Goal: Task Accomplishment & Management: Complete application form

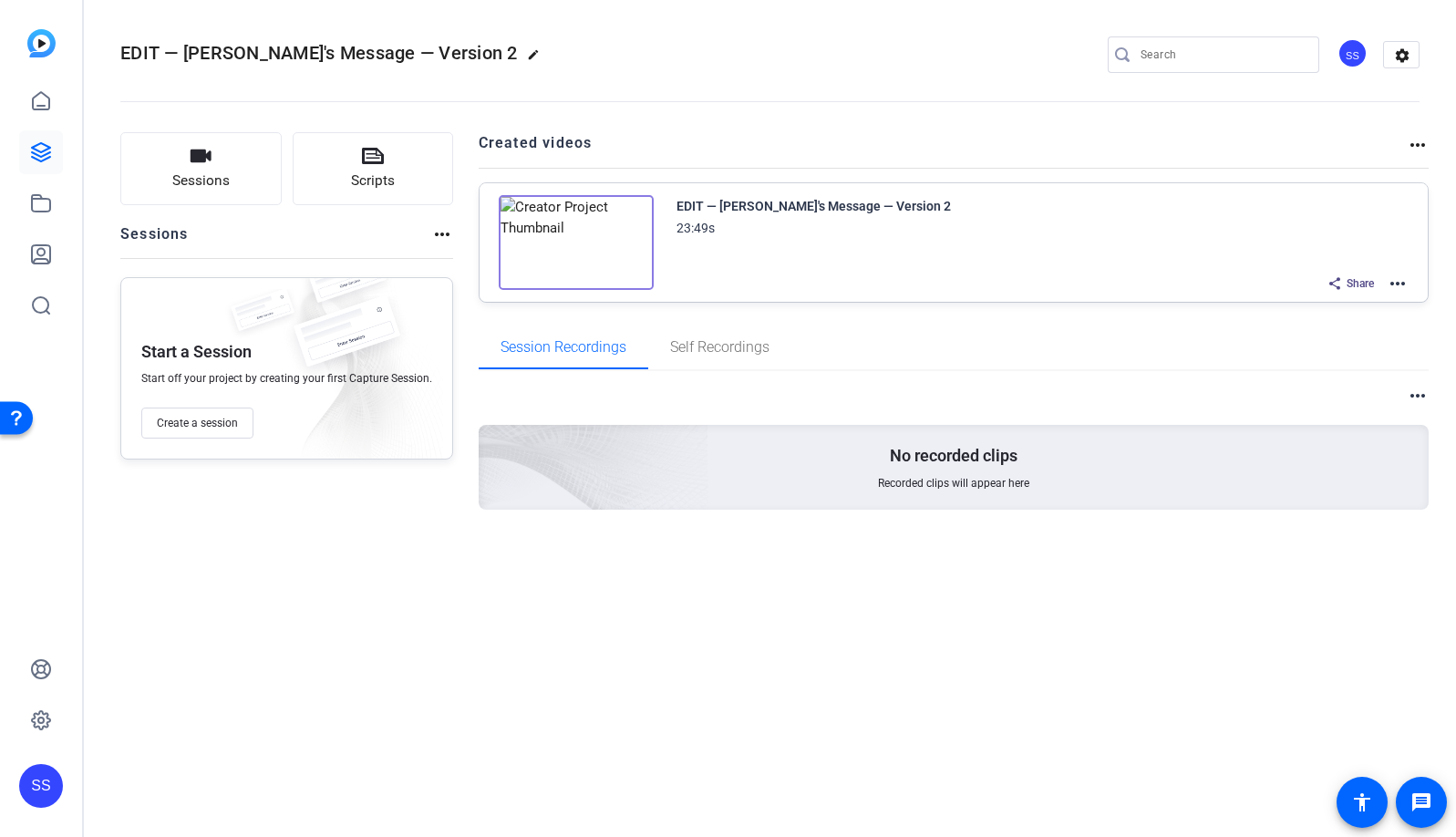
click at [46, 778] on div "SS" at bounding box center [41, 786] width 44 height 44
click at [208, 767] on mat-icon "logout" at bounding box center [208, 770] width 22 height 22
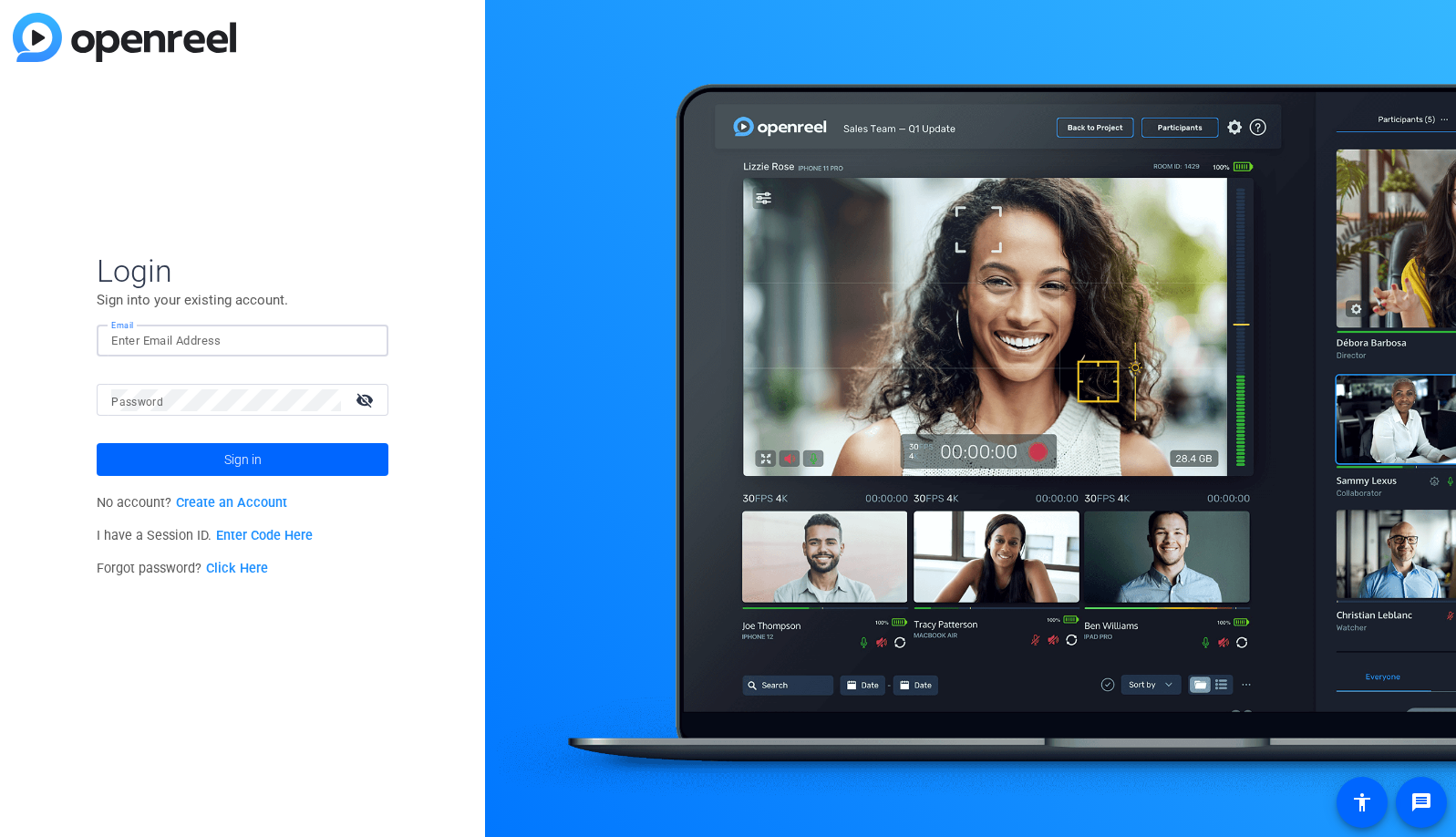
click at [314, 345] on input "Email" at bounding box center [242, 341] width 262 height 22
click at [356, 339] on img at bounding box center [358, 341] width 13 height 22
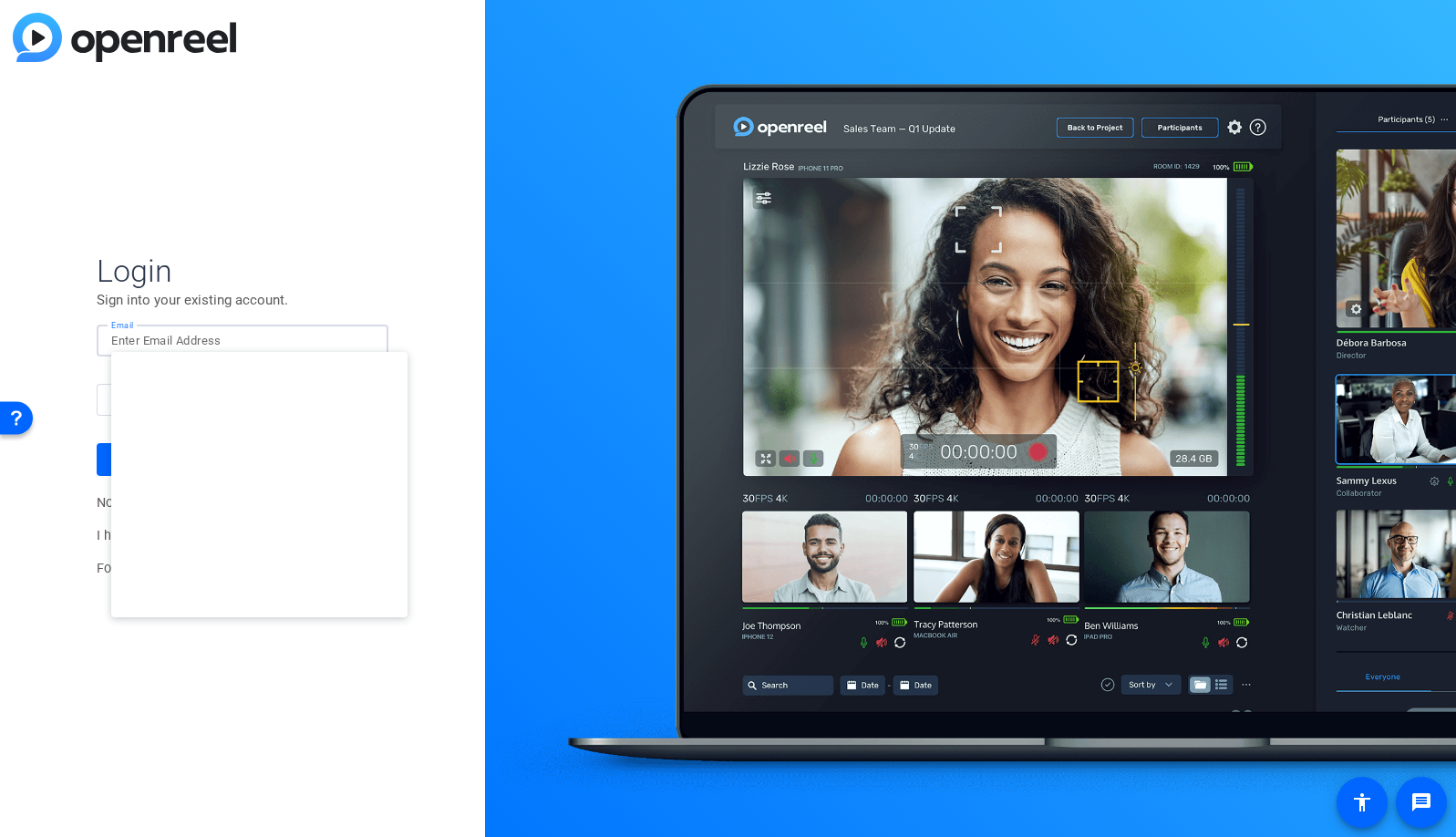
type input "studiosupport+2@openreel.com"
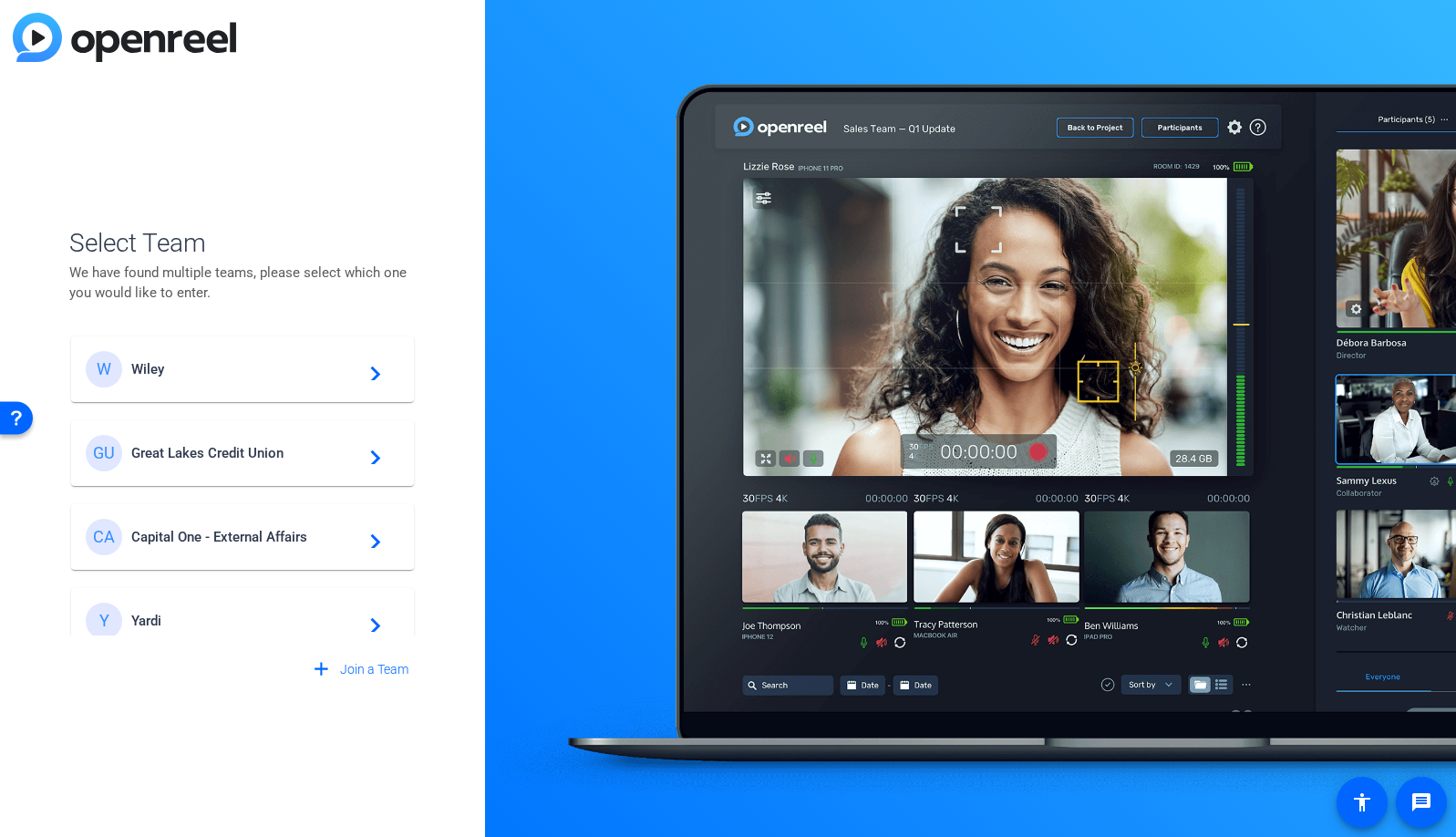
click at [214, 364] on span "Wiley" at bounding box center [245, 369] width 228 height 17
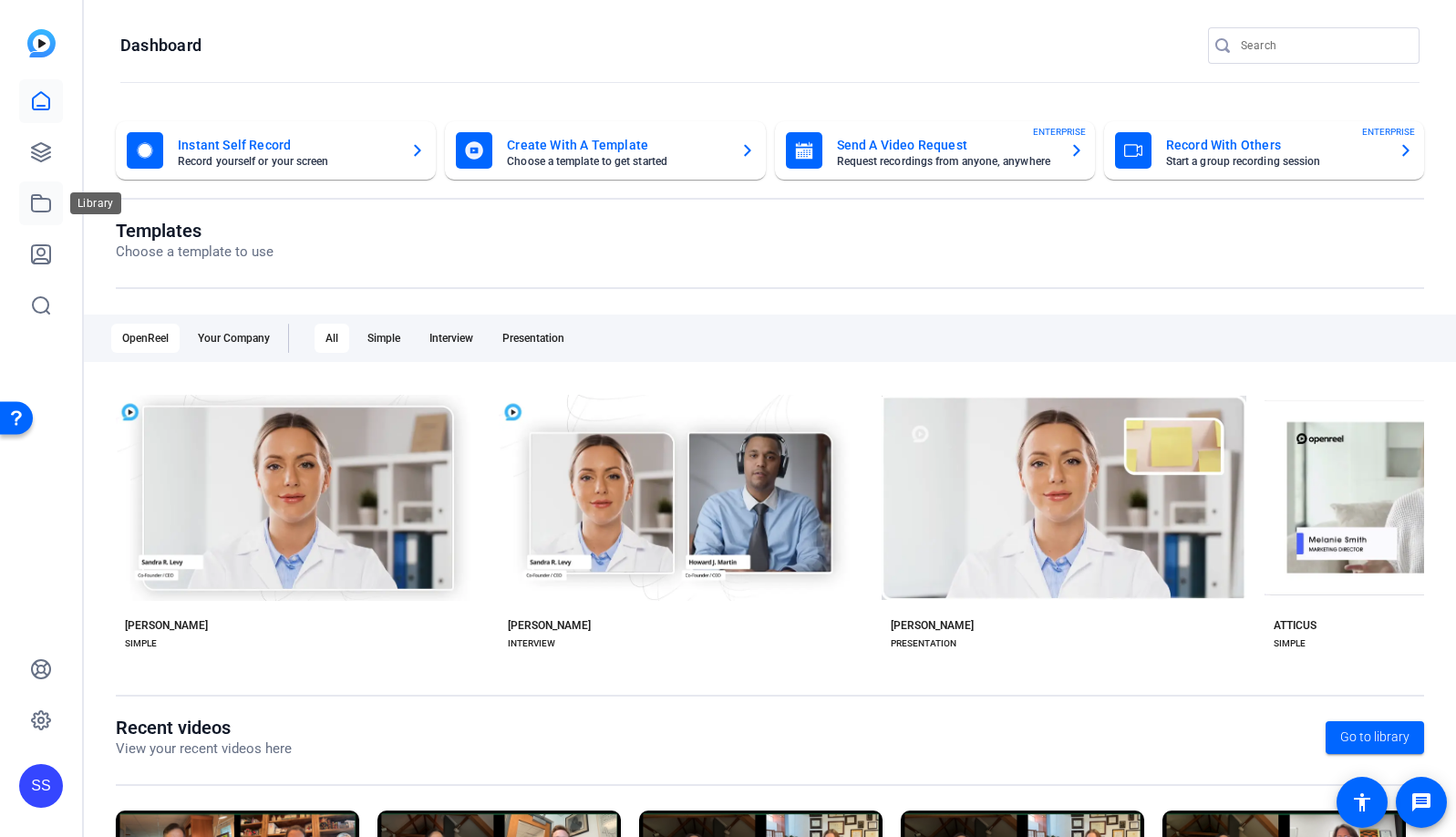
click at [30, 196] on icon at bounding box center [41, 204] width 22 height 22
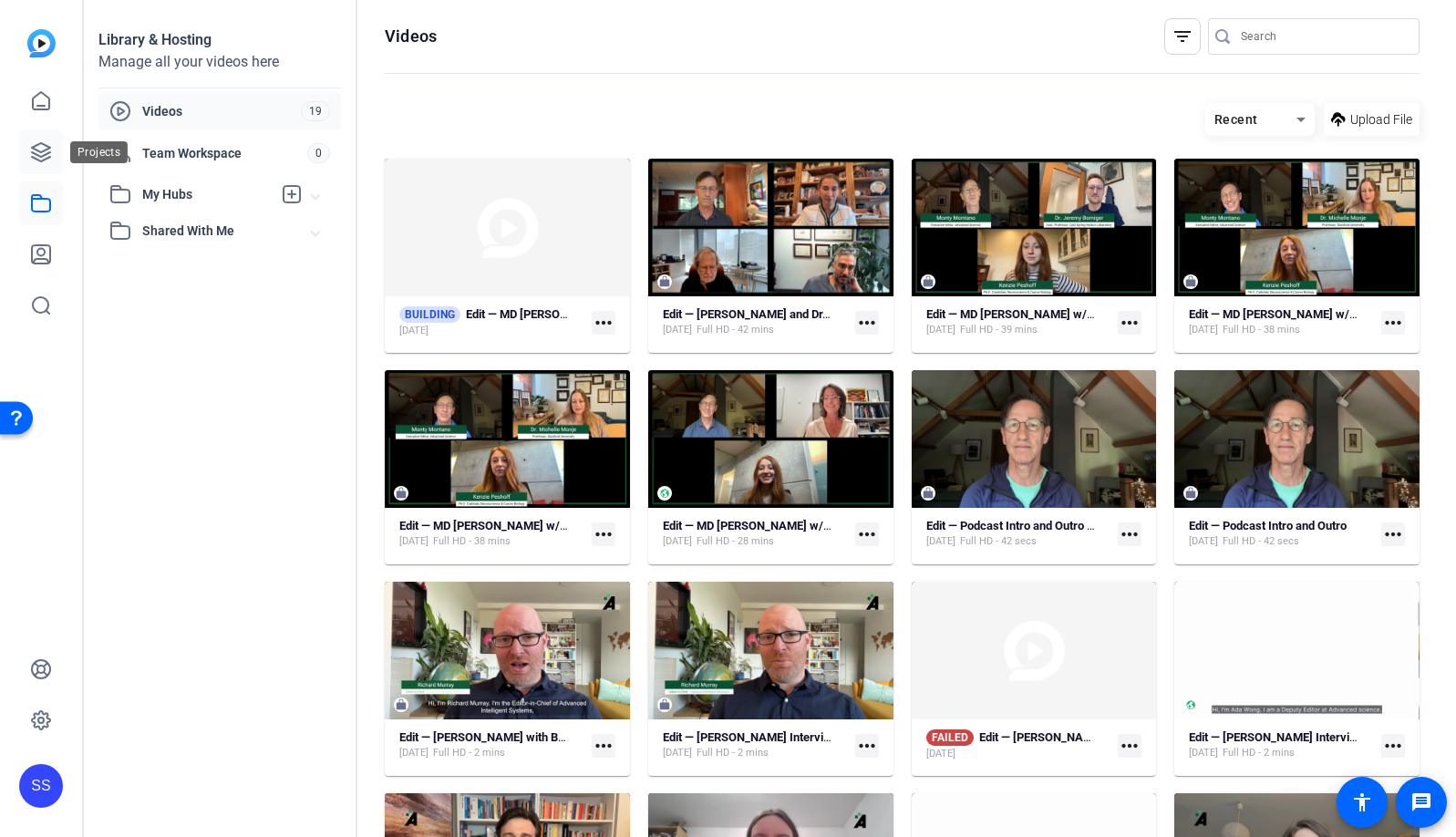
click at [39, 173] on link at bounding box center [41, 152] width 44 height 44
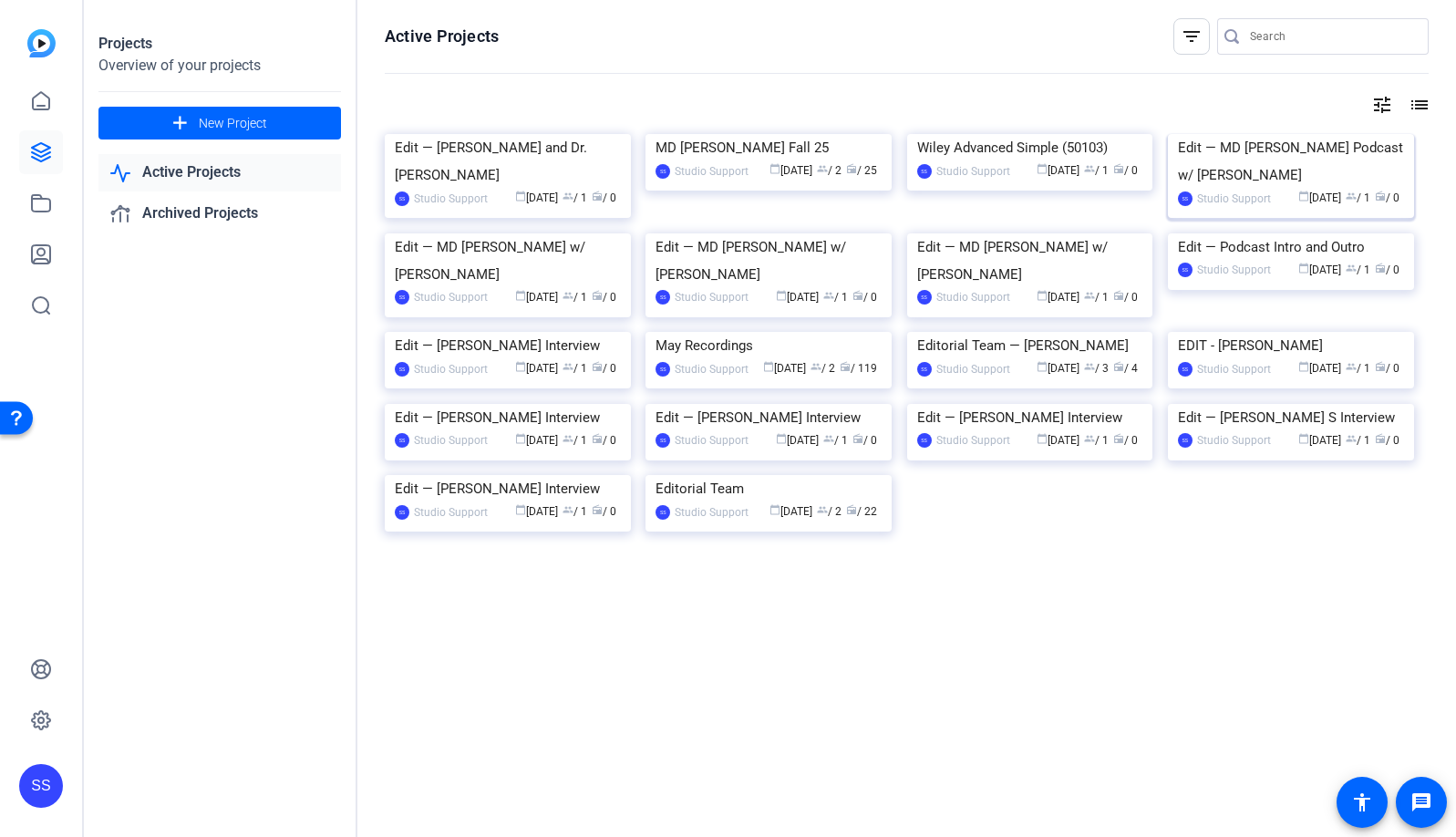
click at [1302, 134] on img at bounding box center [1291, 134] width 247 height 0
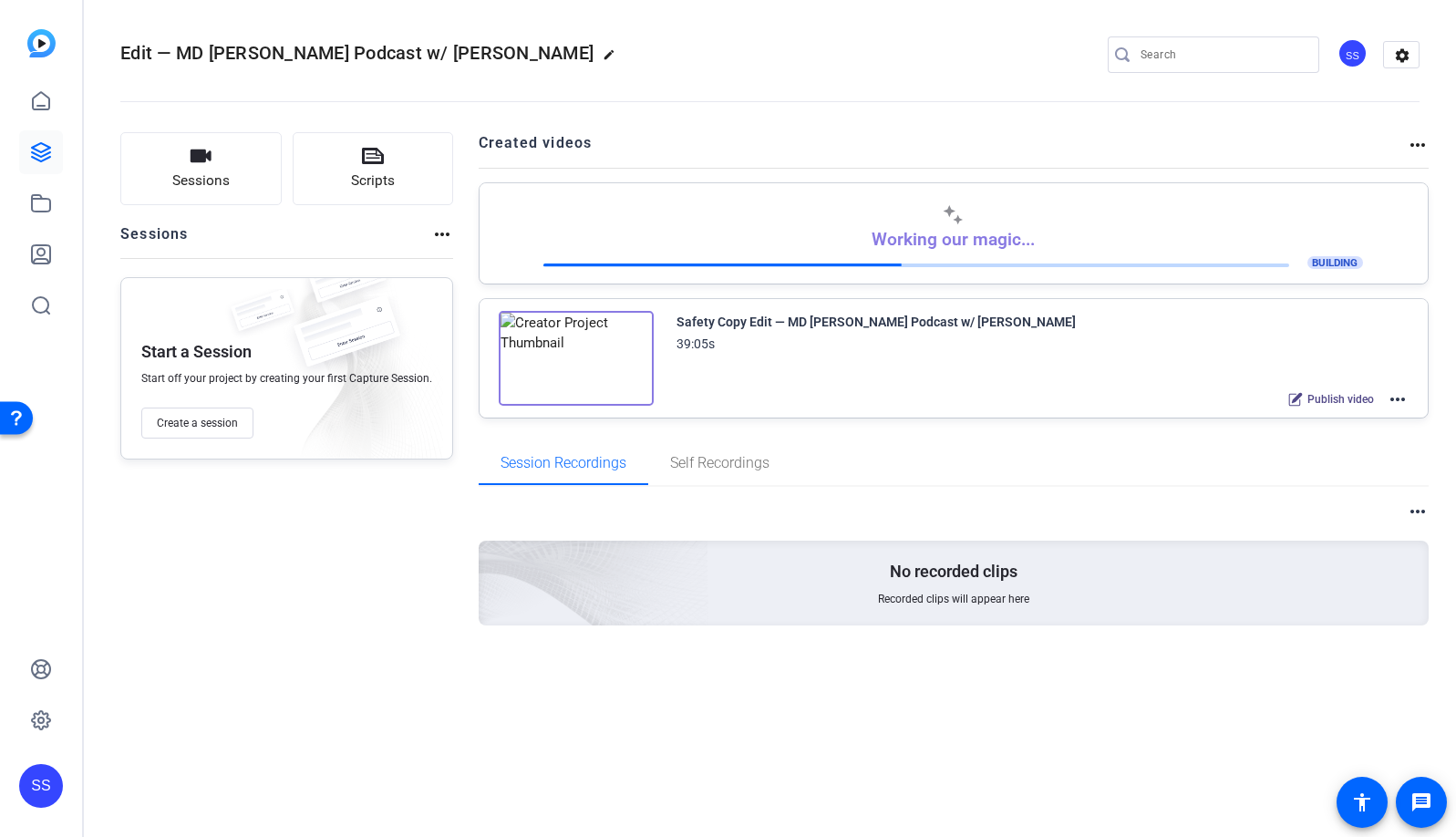
click at [51, 774] on div "SS" at bounding box center [41, 786] width 44 height 44
click at [202, 771] on mat-icon "logout" at bounding box center [208, 770] width 22 height 22
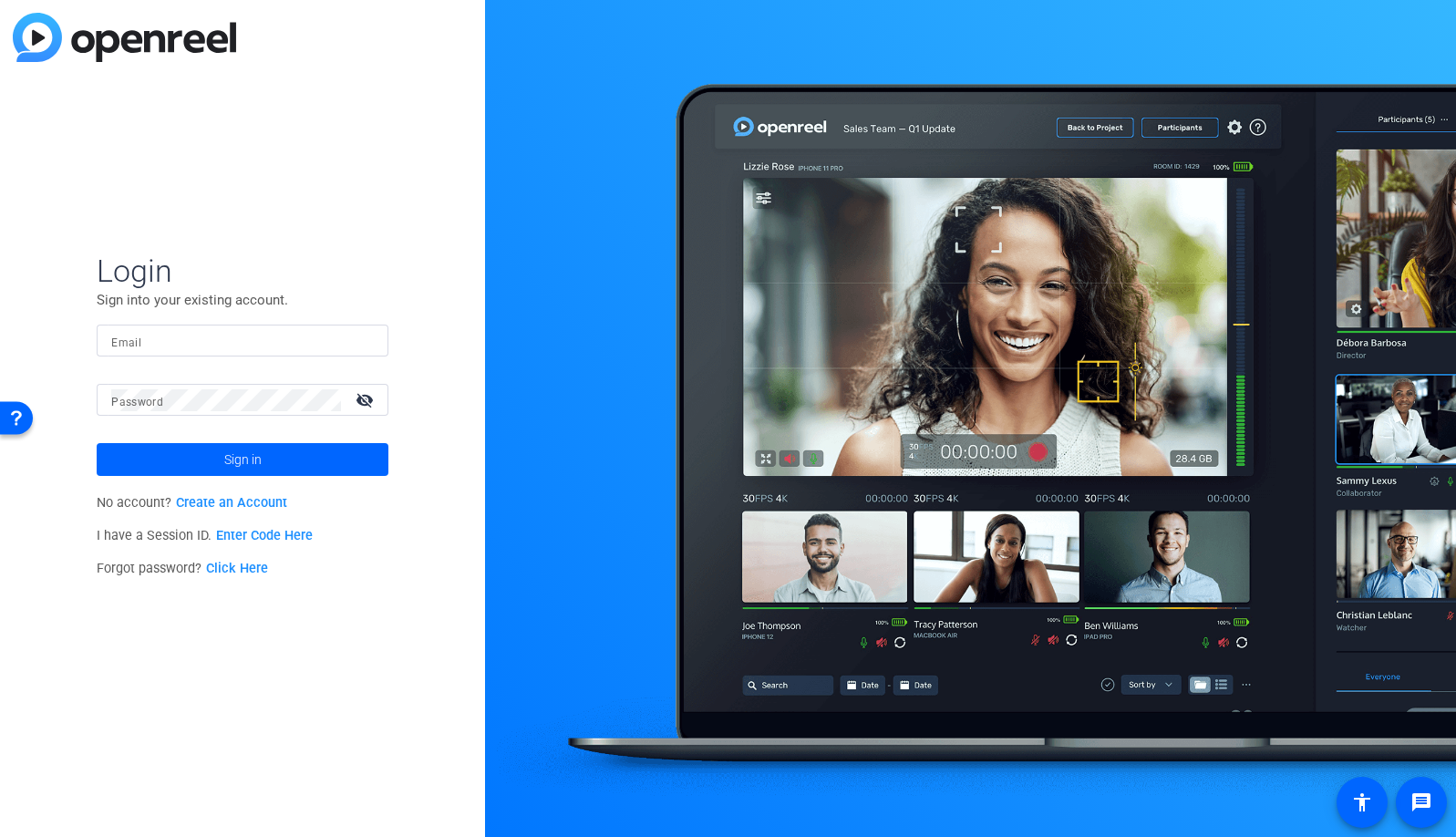
click at [289, 333] on input "Email" at bounding box center [242, 341] width 262 height 22
click at [350, 339] on input "Email" at bounding box center [242, 341] width 262 height 22
click at [355, 339] on img at bounding box center [358, 341] width 13 height 22
type input "[EMAIL_ADDRESS][DOMAIN_NAME]"
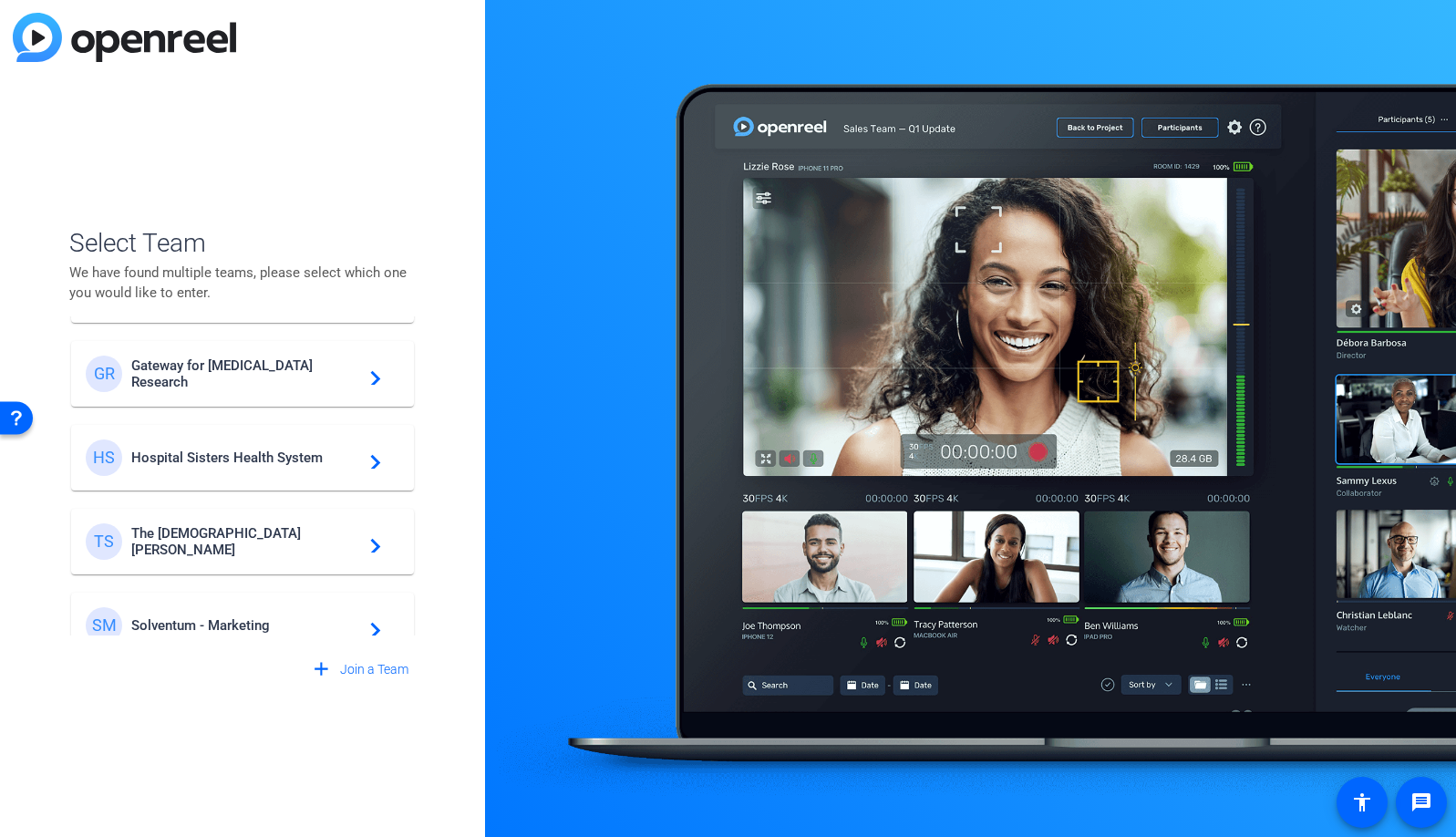
scroll to position [691, 0]
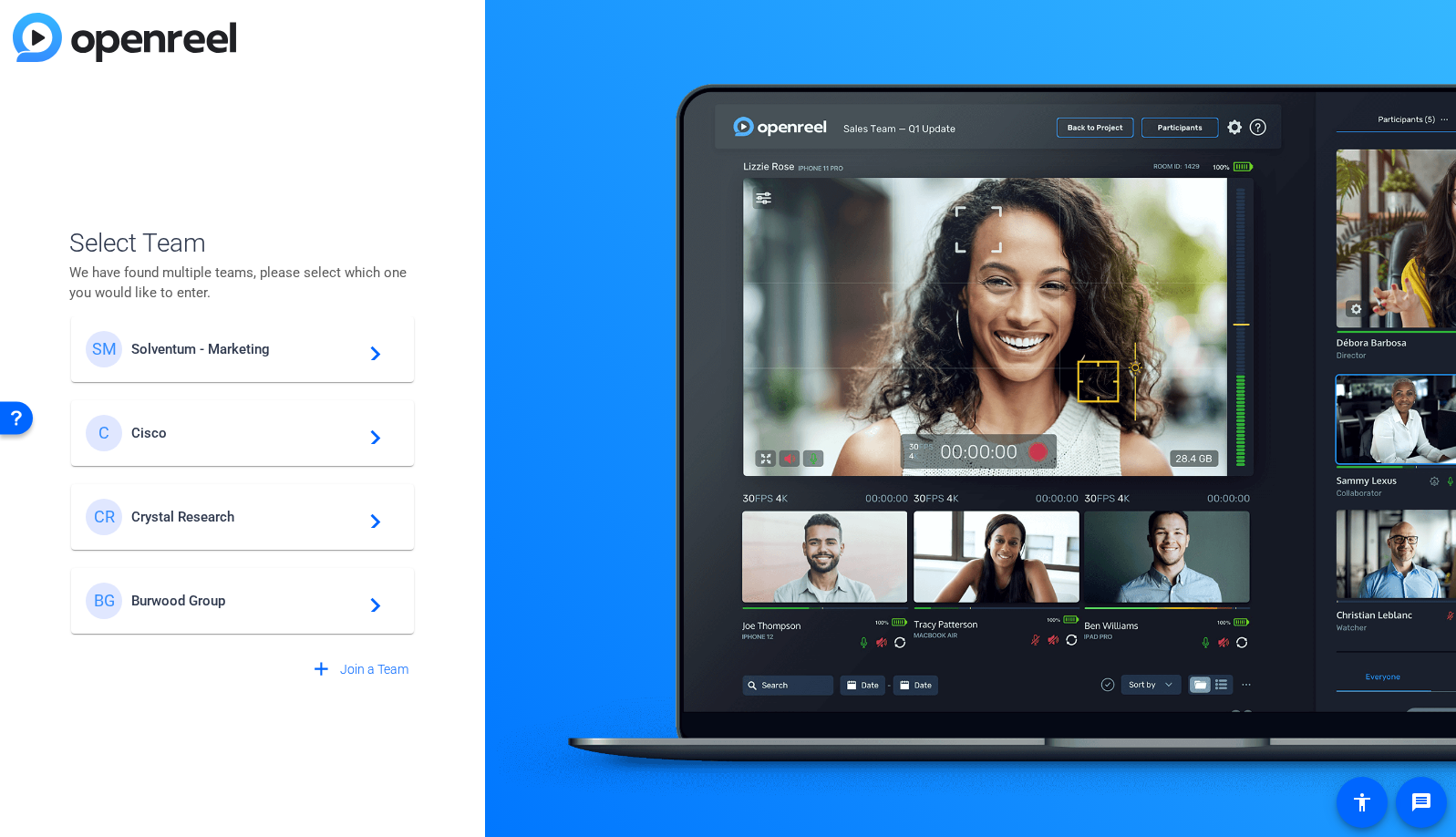
click at [195, 600] on span "Burwood Group" at bounding box center [245, 600] width 228 height 17
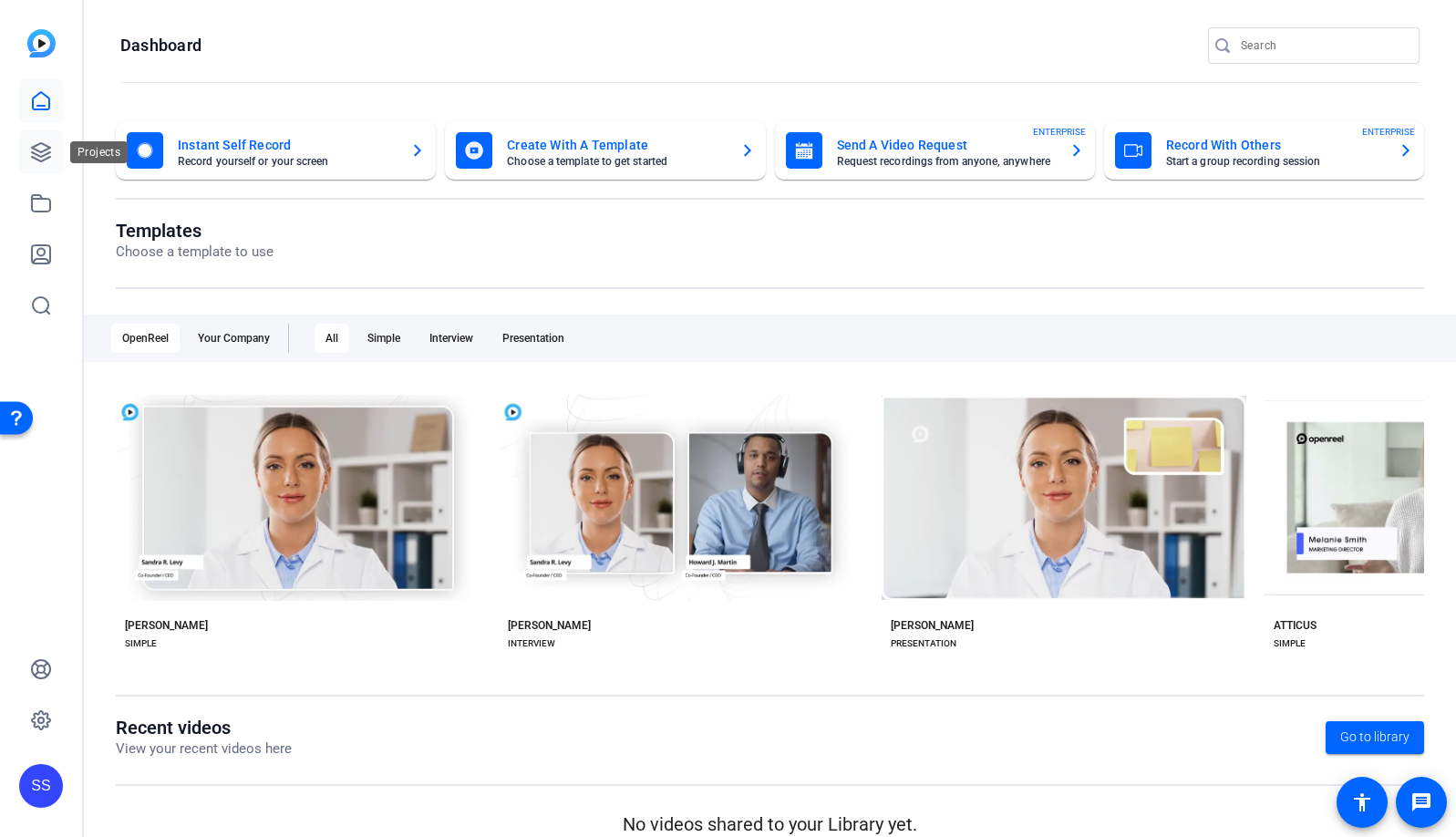
click at [43, 160] on icon at bounding box center [41, 152] width 18 height 18
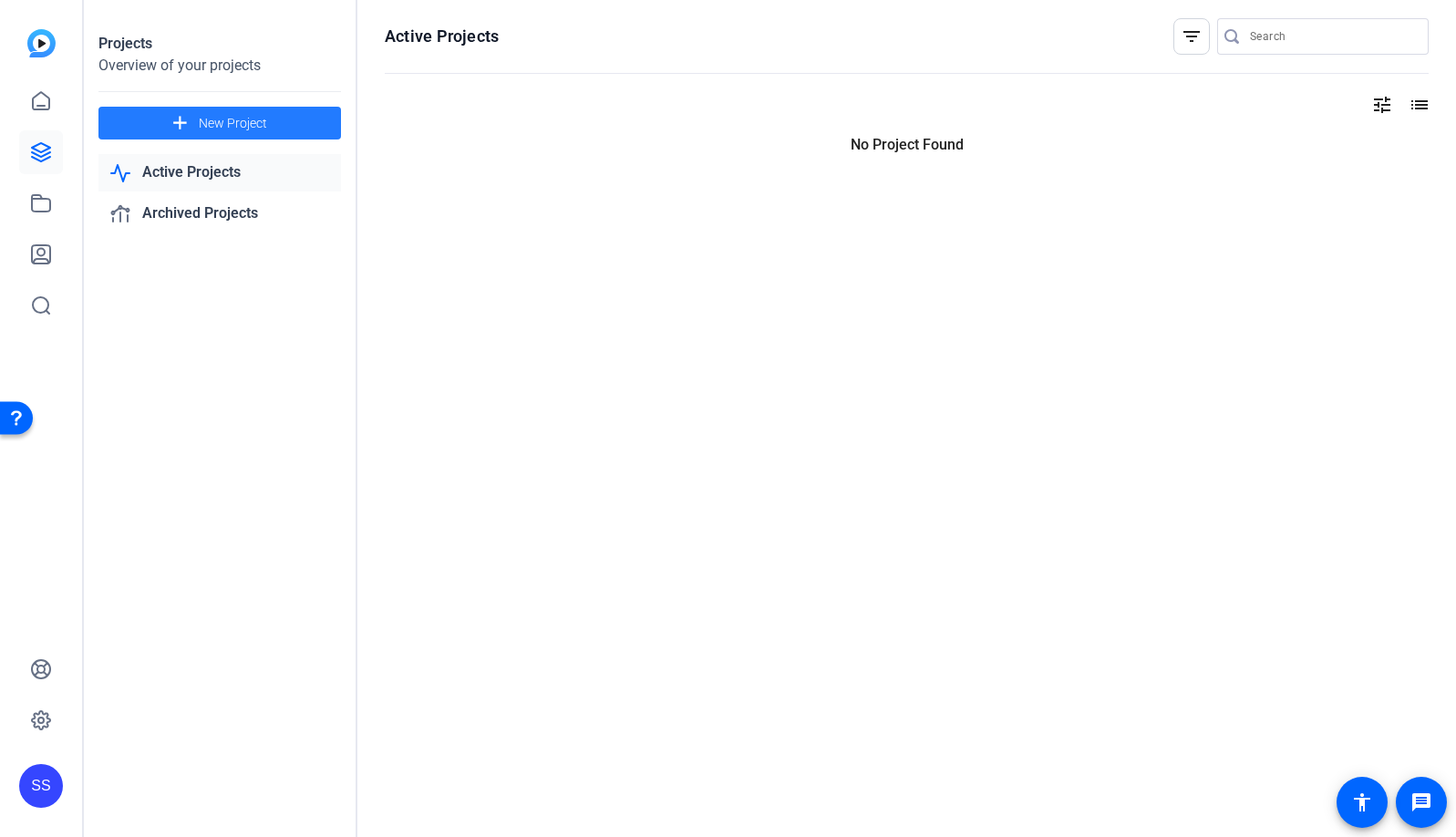
click at [272, 128] on span at bounding box center [219, 123] width 243 height 44
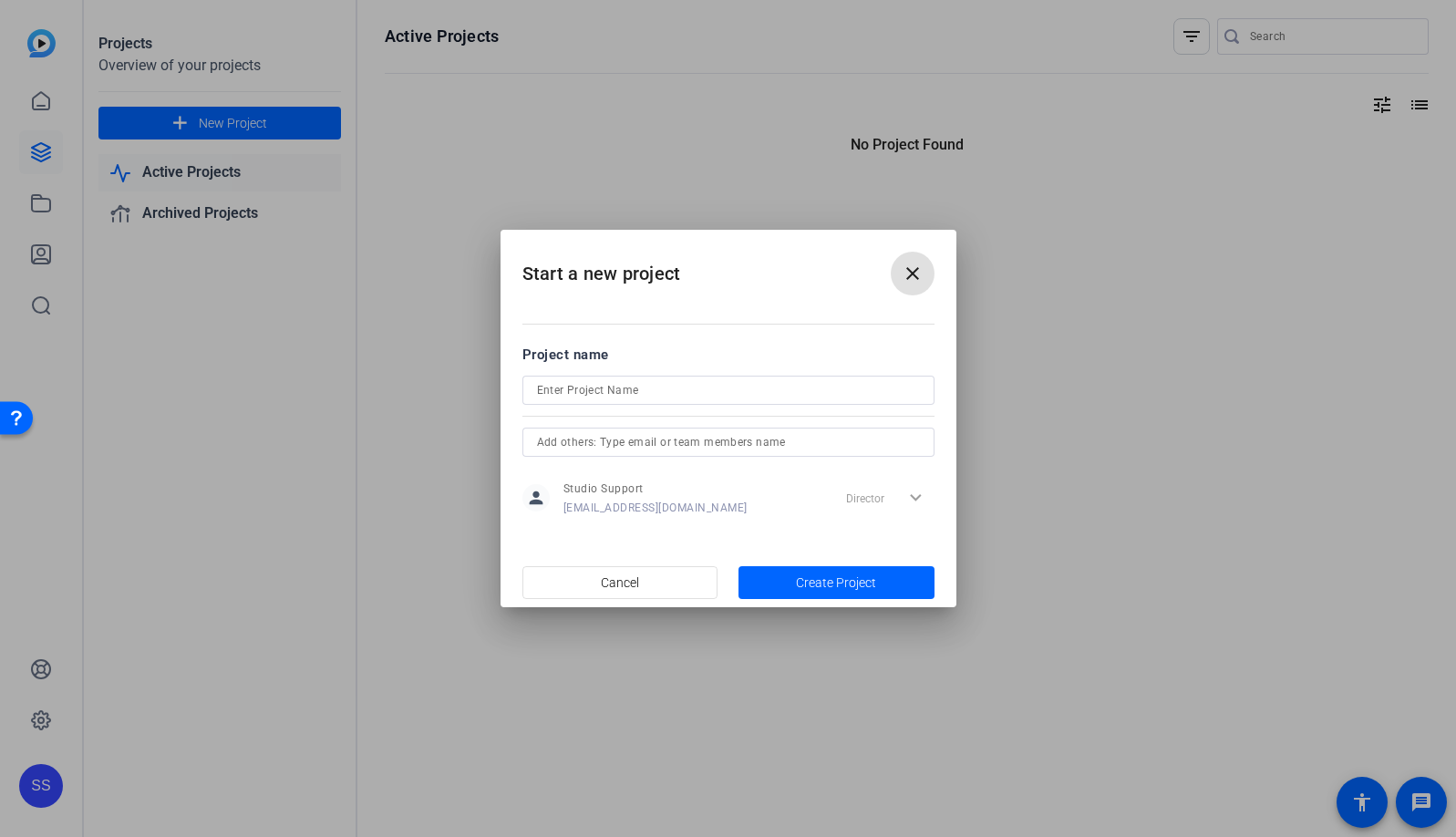
click at [619, 391] on input at bounding box center [729, 391] width 383 height 22
paste input "Shoot for Burwood — [DATE]"
click at [589, 389] on input "Shoot for Burwood — [DATE]" at bounding box center [729, 391] width 383 height 22
type input "Shoot for Burwood — [DATE]"
click at [674, 436] on input "text" at bounding box center [729, 442] width 383 height 22
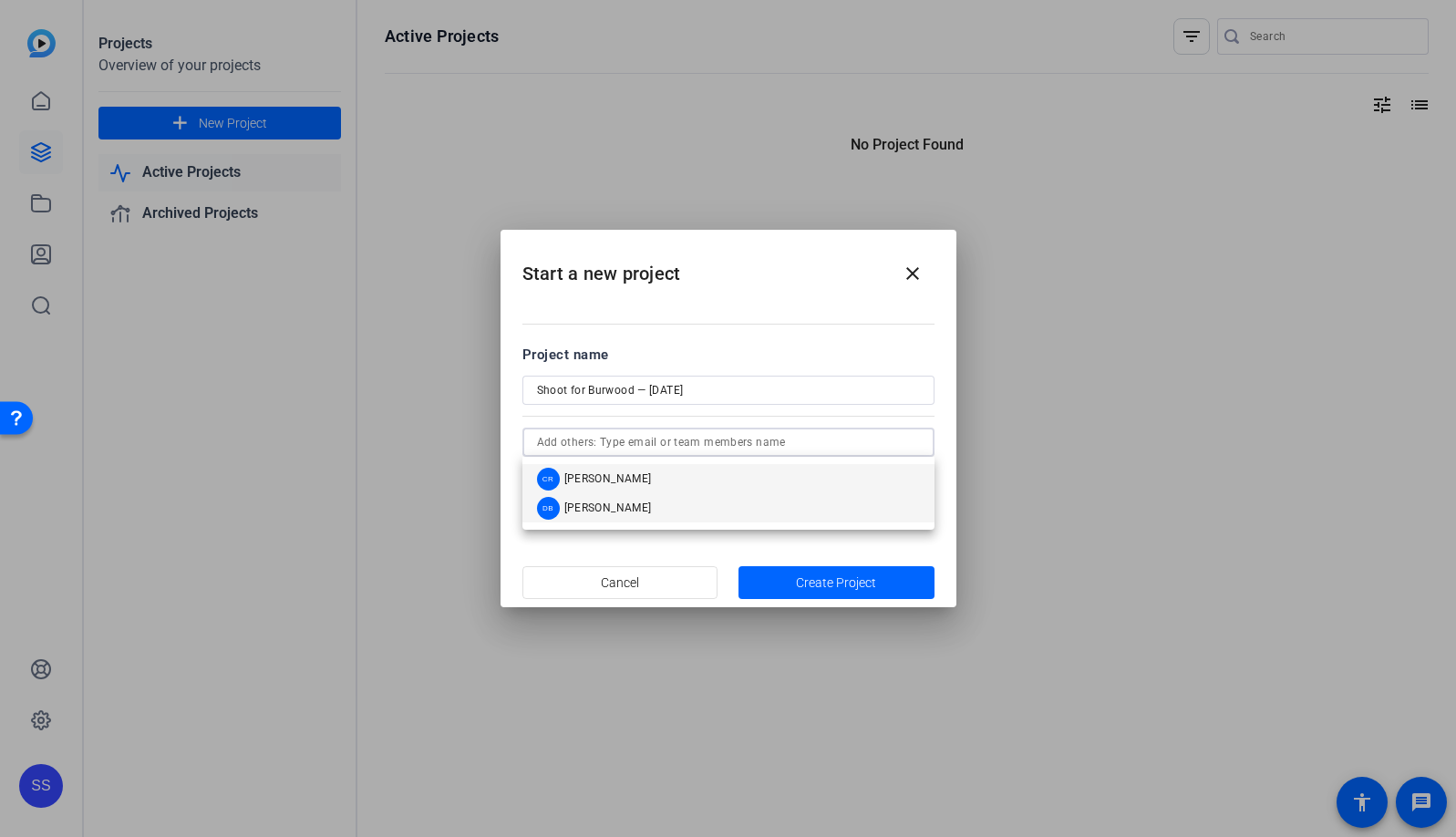
click at [648, 503] on mat-option "DB [PERSON_NAME]" at bounding box center [729, 508] width 413 height 29
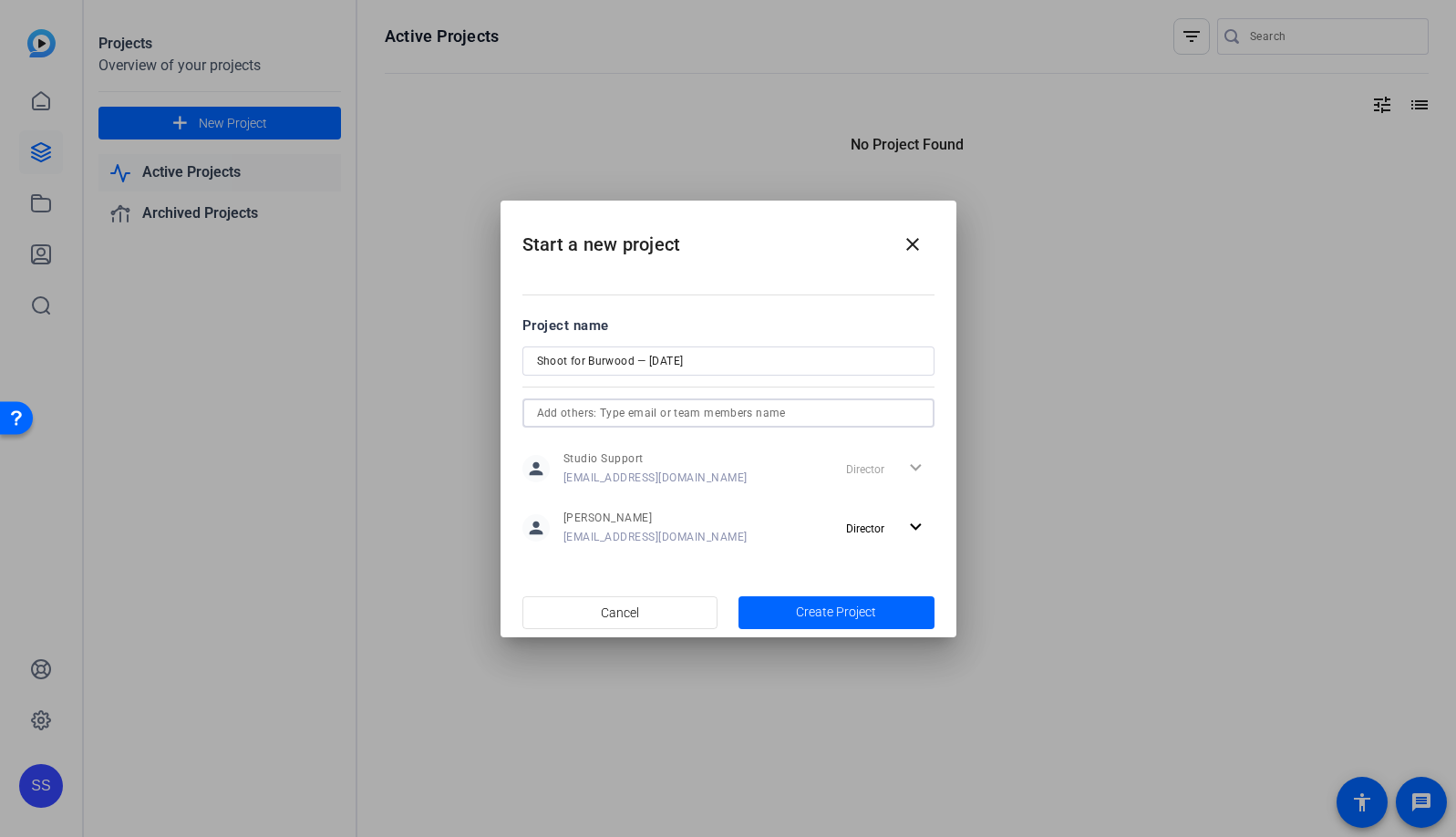
click at [654, 418] on input "text" at bounding box center [729, 413] width 383 height 22
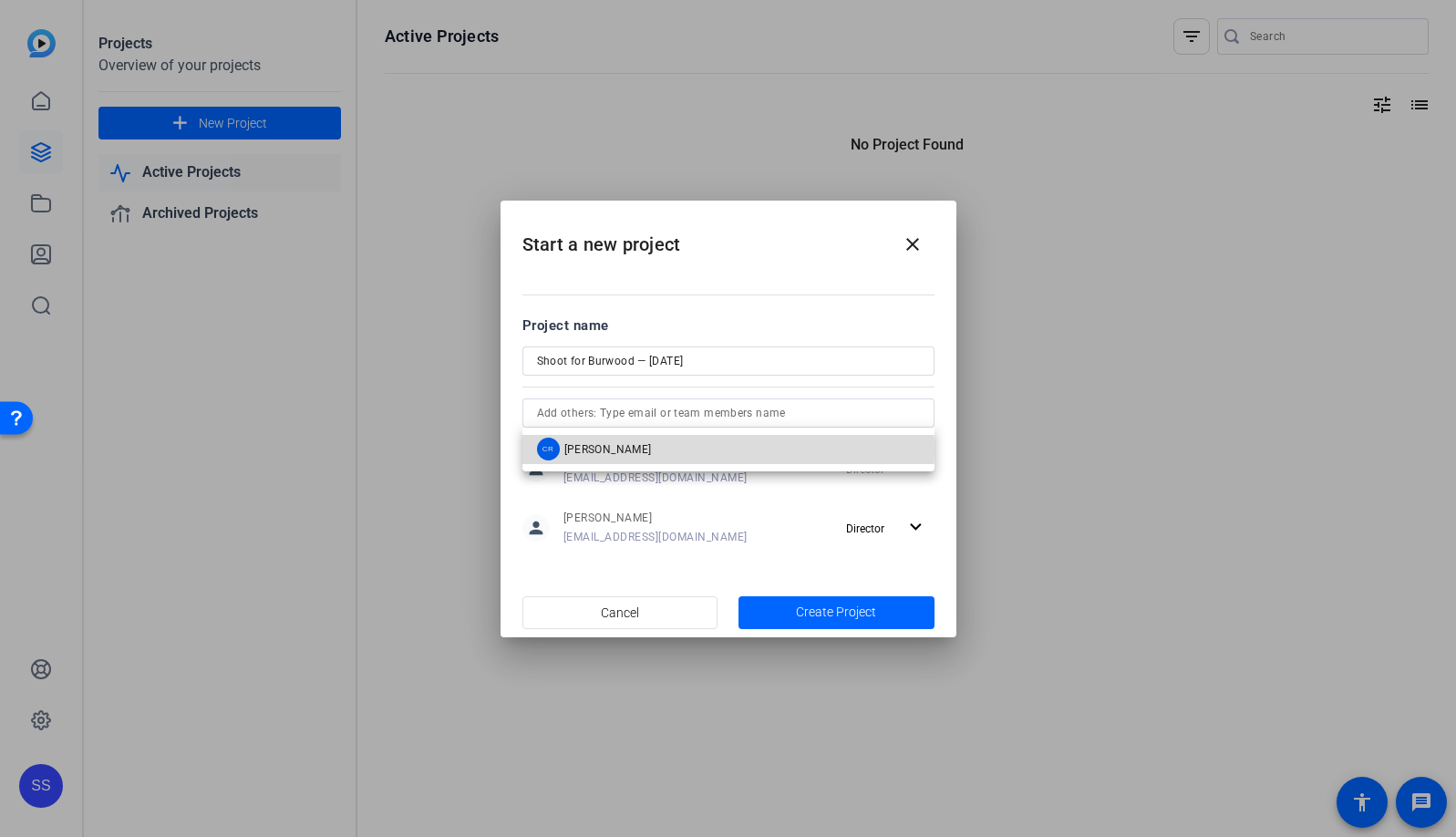
click at [645, 449] on mat-option "CR [PERSON_NAME]" at bounding box center [729, 449] width 413 height 29
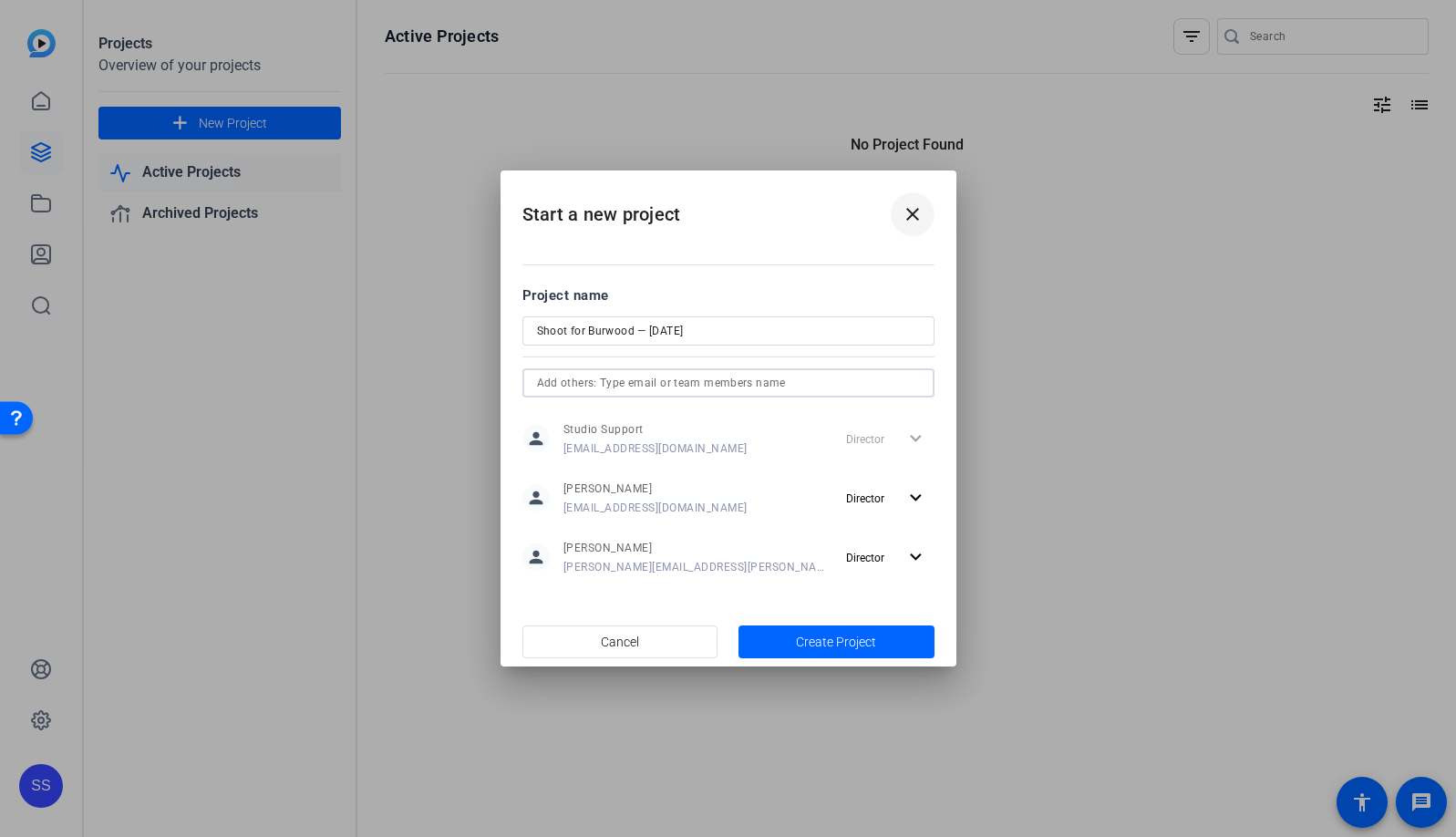
paste input "[EMAIL_ADDRESS][DOMAIN_NAME]"
type input "[EMAIL_ADDRESS][DOMAIN_NAME]"
click at [907, 554] on mat-icon "expand_more" at bounding box center [916, 557] width 23 height 23
click at [921, 549] on div at bounding box center [728, 418] width 1456 height 837
click at [908, 502] on mat-icon "expand_more" at bounding box center [916, 498] width 23 height 23
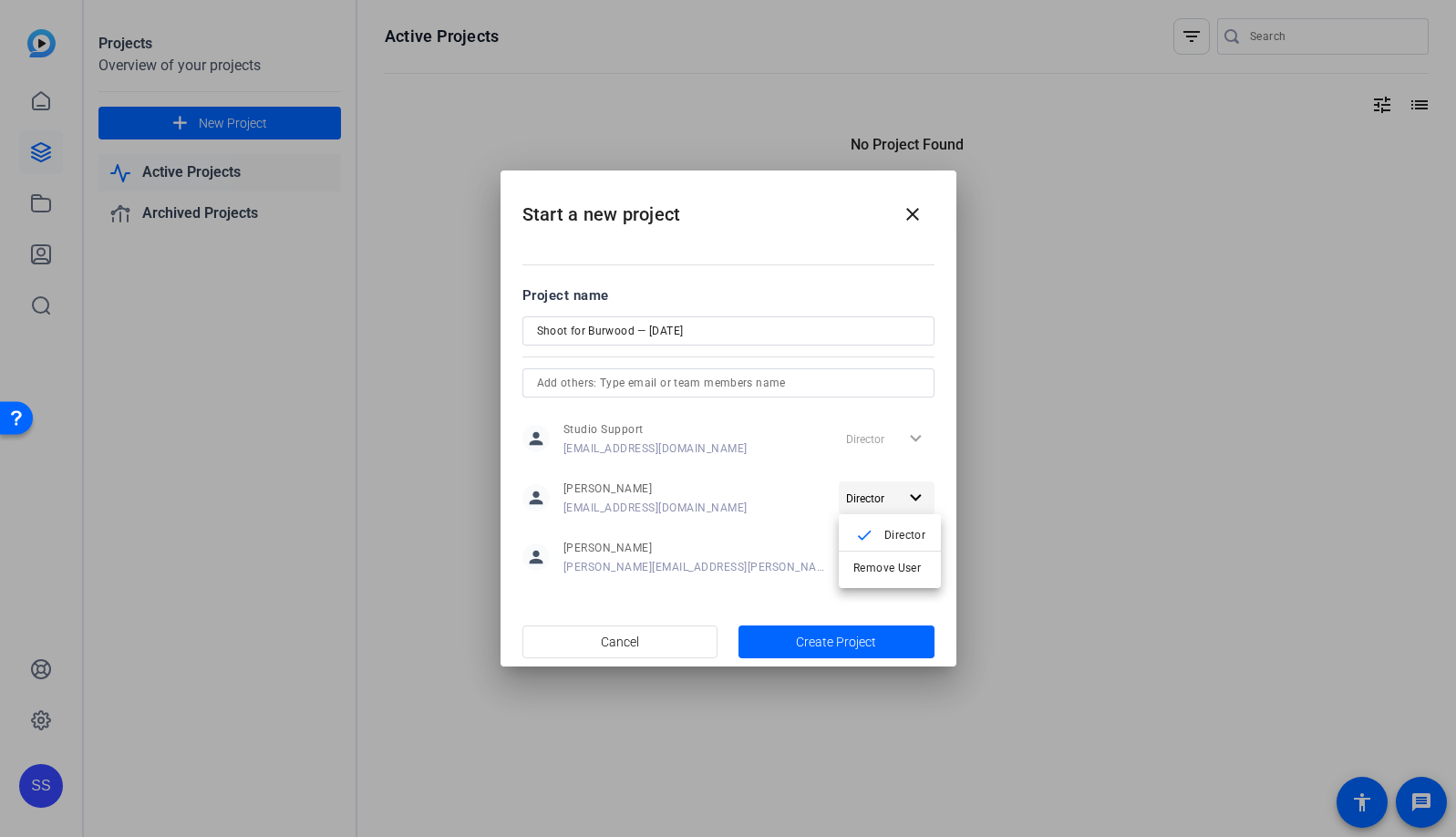
click at [908, 502] on div at bounding box center [728, 418] width 1456 height 837
click at [780, 581] on mat-dialog-content "Project name Shoot for Burwood — [DATE] person Studio Support [EMAIL_ADDRESS][D…" at bounding box center [728, 431] width 456 height 372
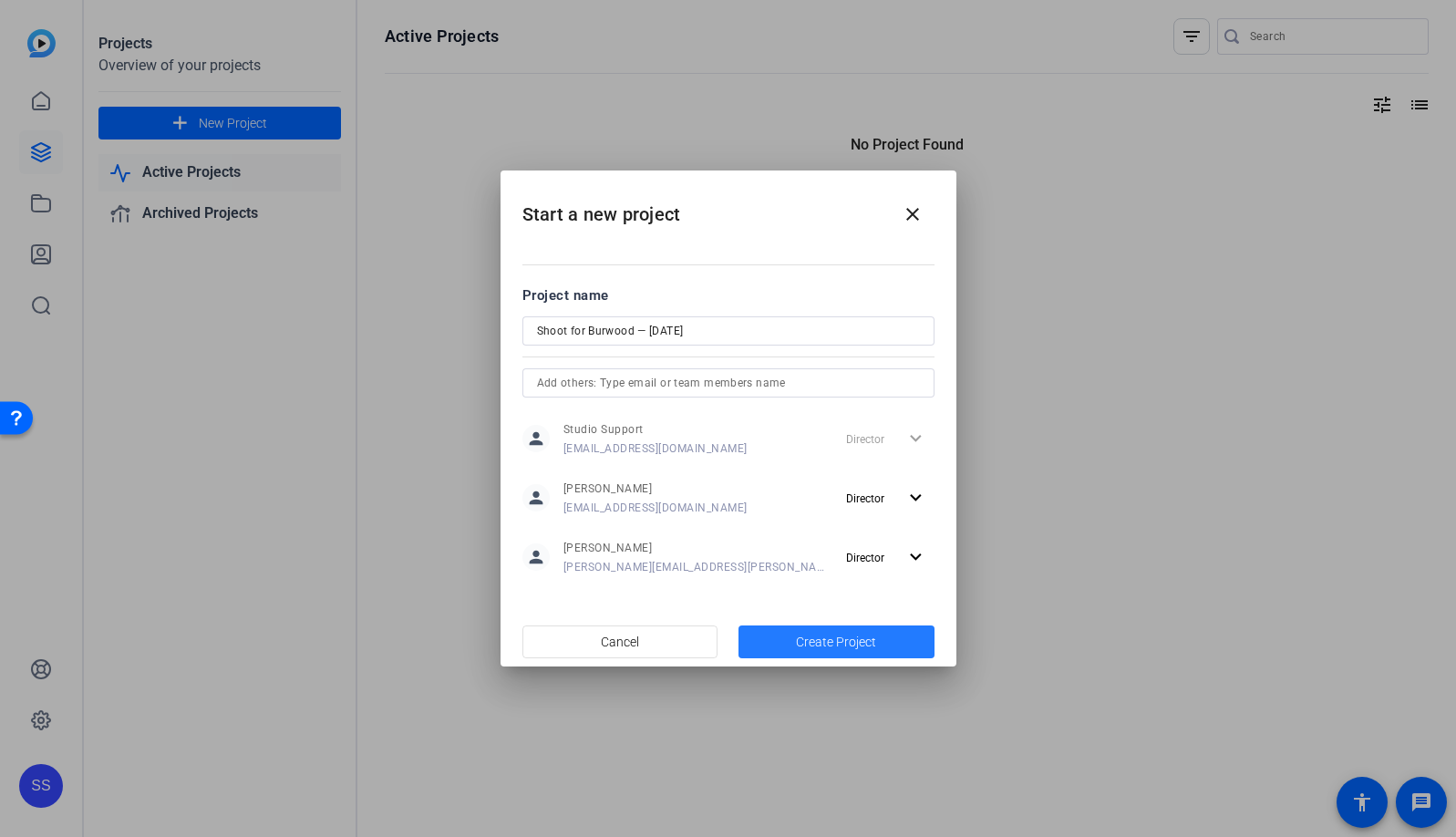
click at [864, 640] on span "Create Project" at bounding box center [836, 642] width 81 height 19
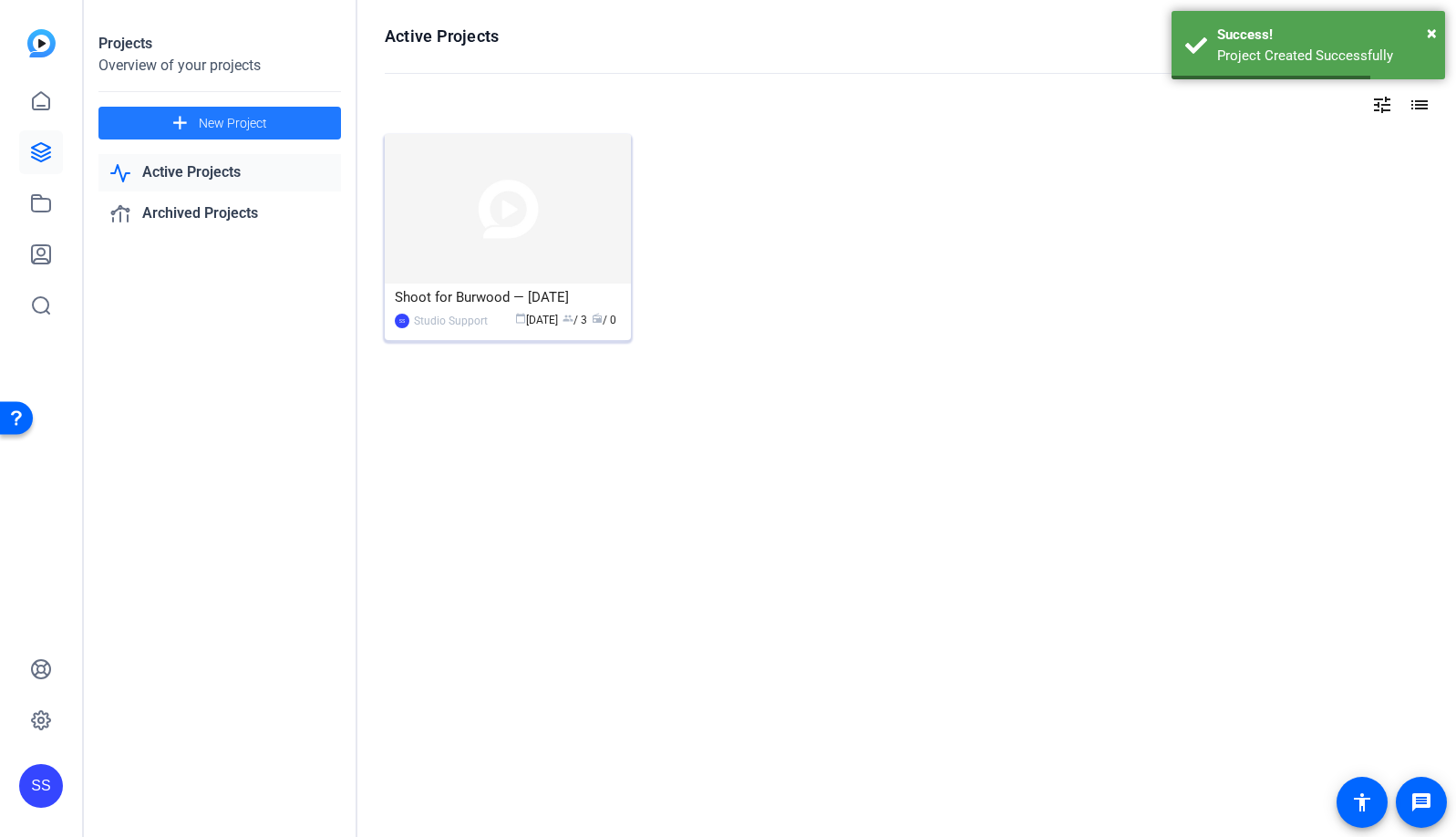
click at [473, 232] on img at bounding box center [508, 208] width 247 height 149
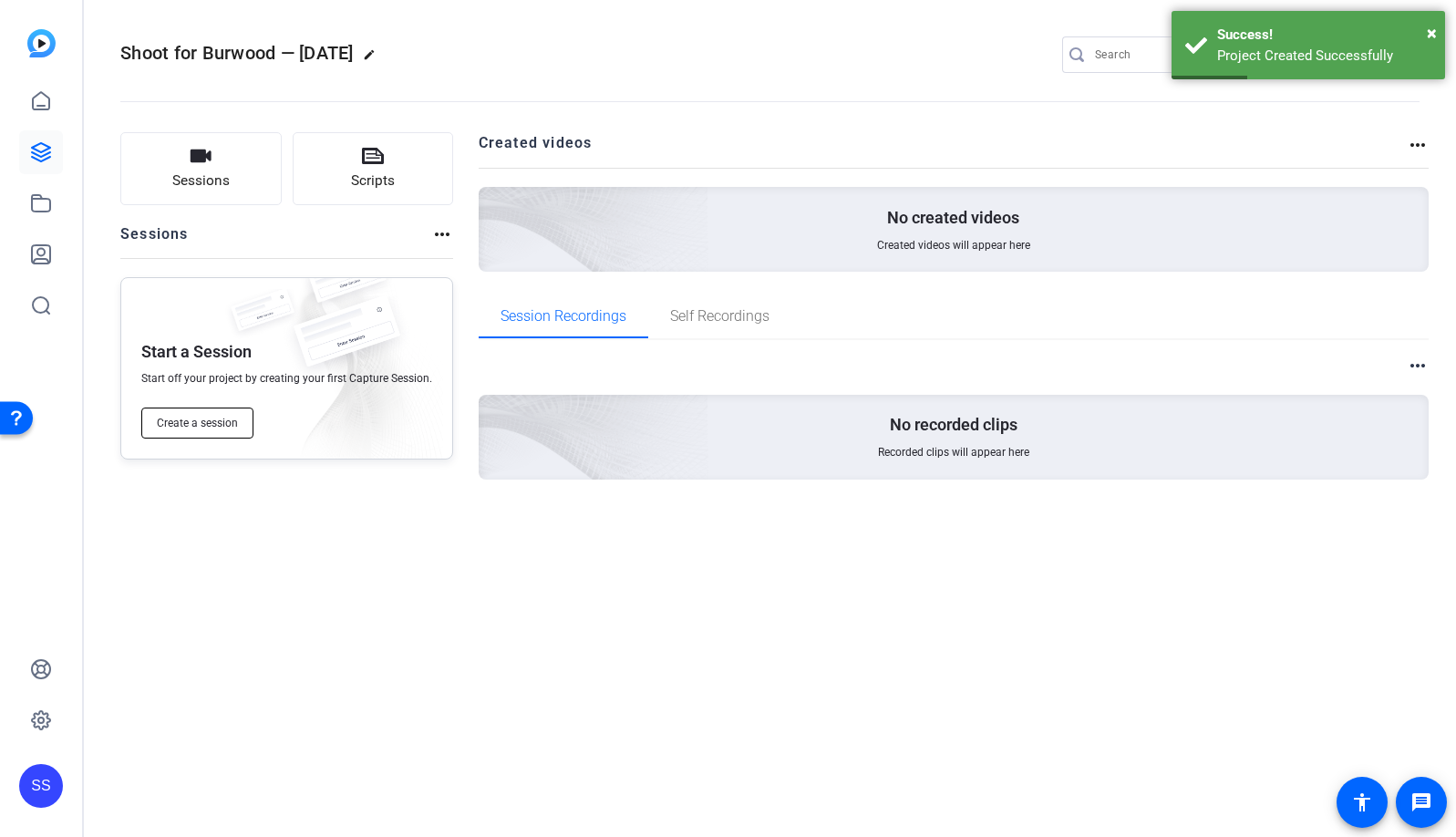
click at [223, 424] on span "Create a session" at bounding box center [197, 424] width 82 height 15
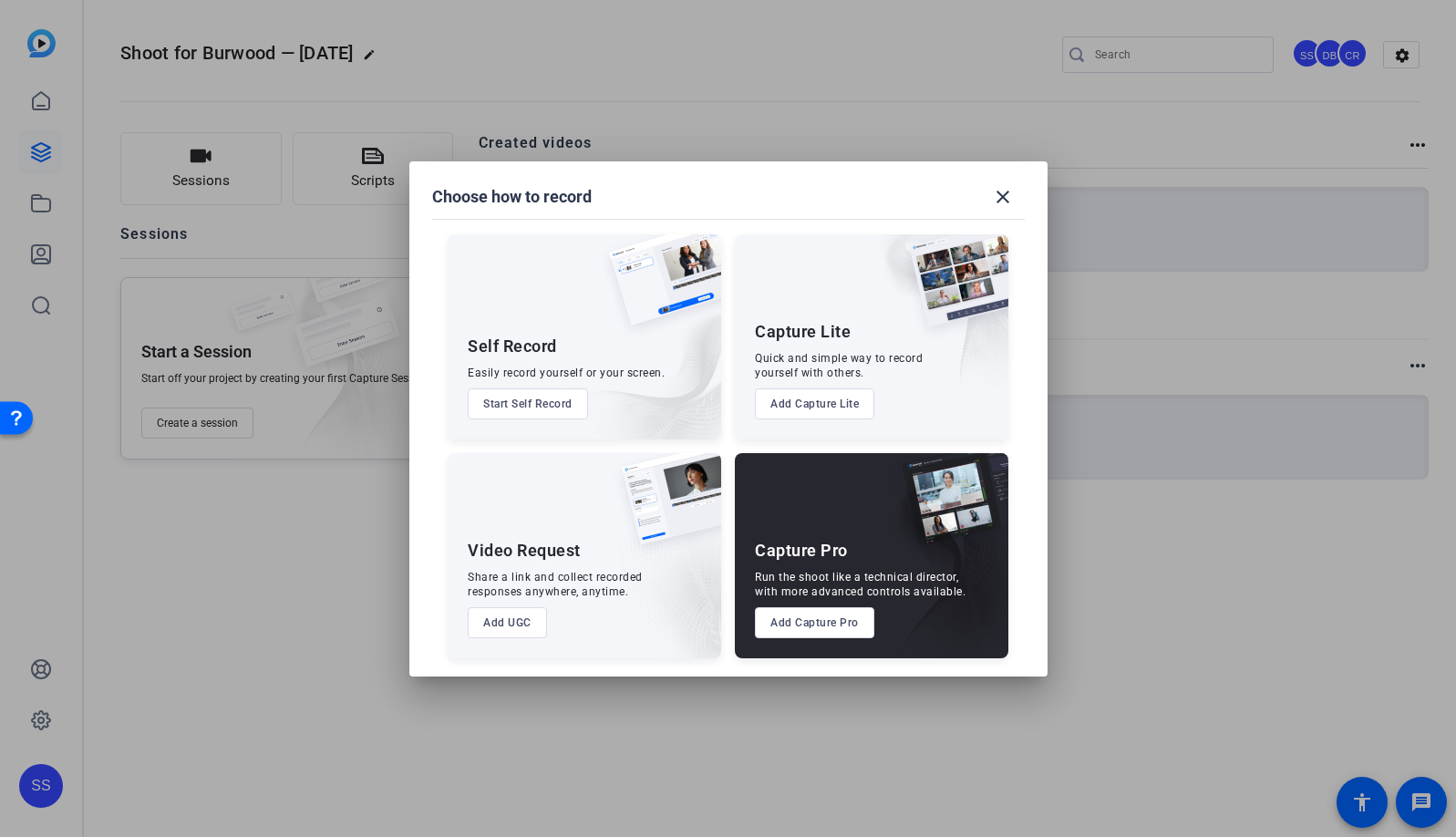
click at [856, 628] on button "Add Capture Pro" at bounding box center [814, 622] width 119 height 31
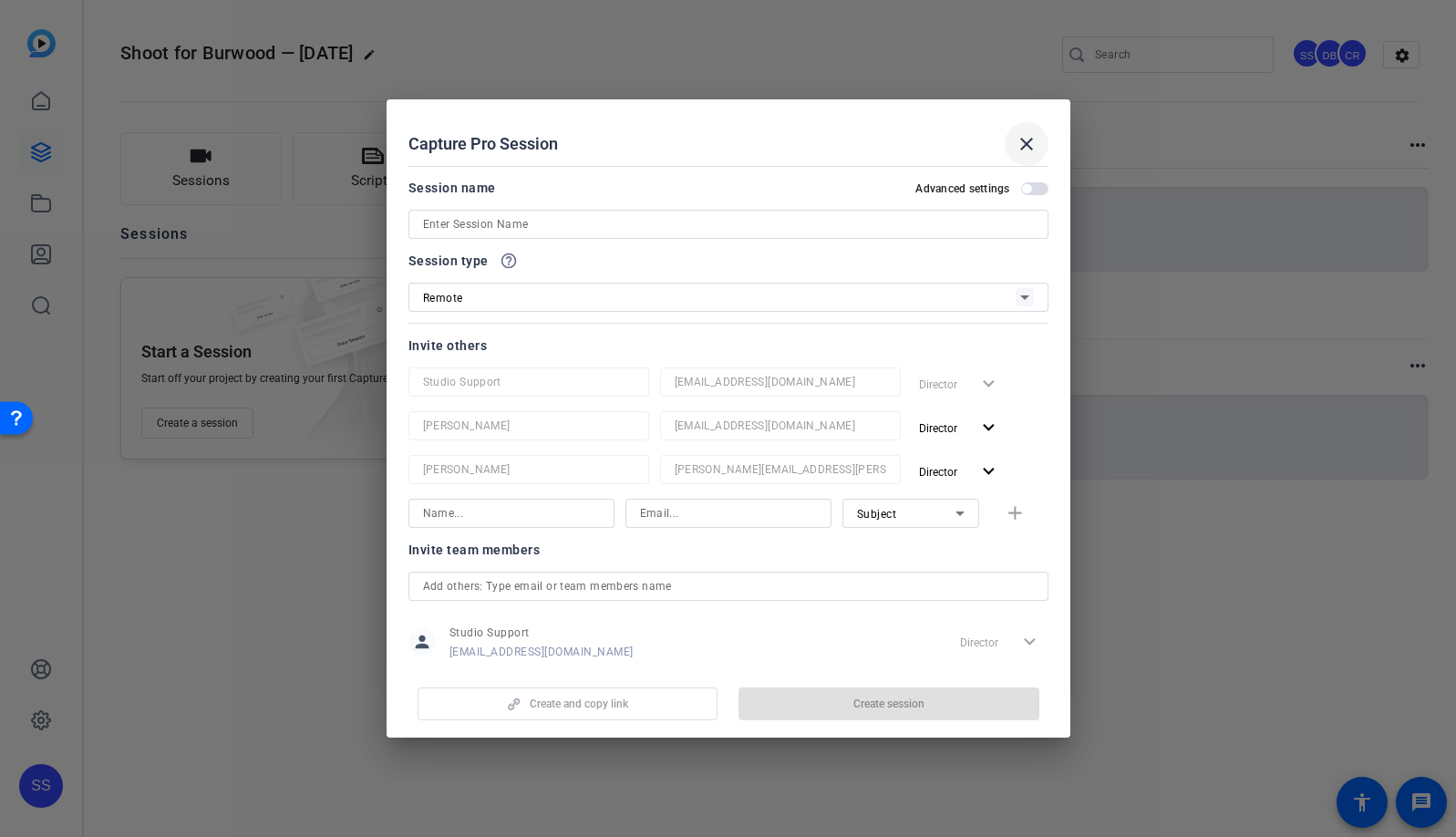
click at [1023, 144] on mat-icon "close" at bounding box center [1027, 144] width 22 height 22
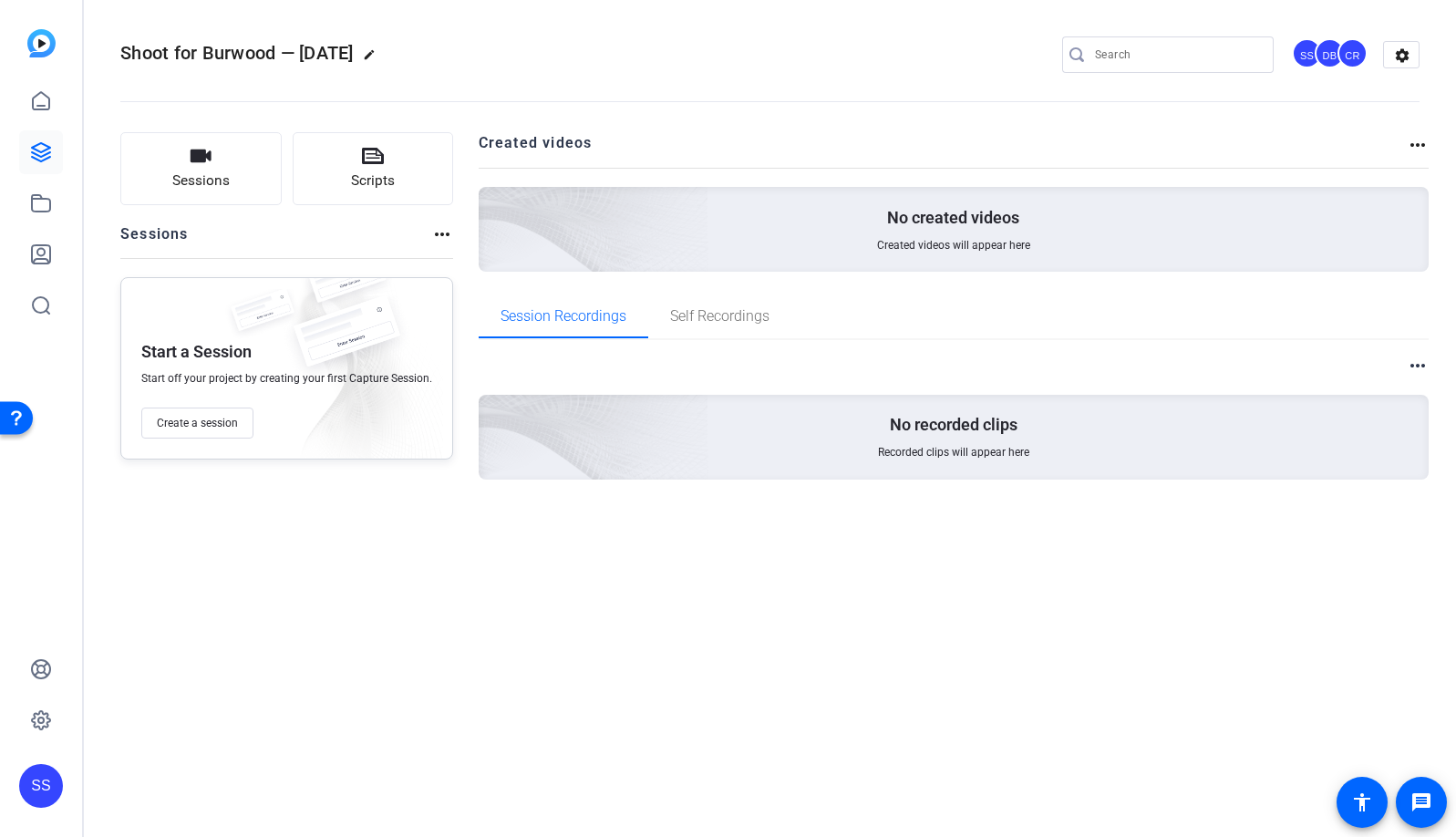
click at [385, 54] on mat-icon "edit" at bounding box center [374, 60] width 22 height 22
click at [194, 55] on input "Shoot for Burwood — [DATE]" at bounding box center [194, 55] width 119 height 22
click at [281, 58] on span "check_circle" at bounding box center [284, 55] width 22 height 22
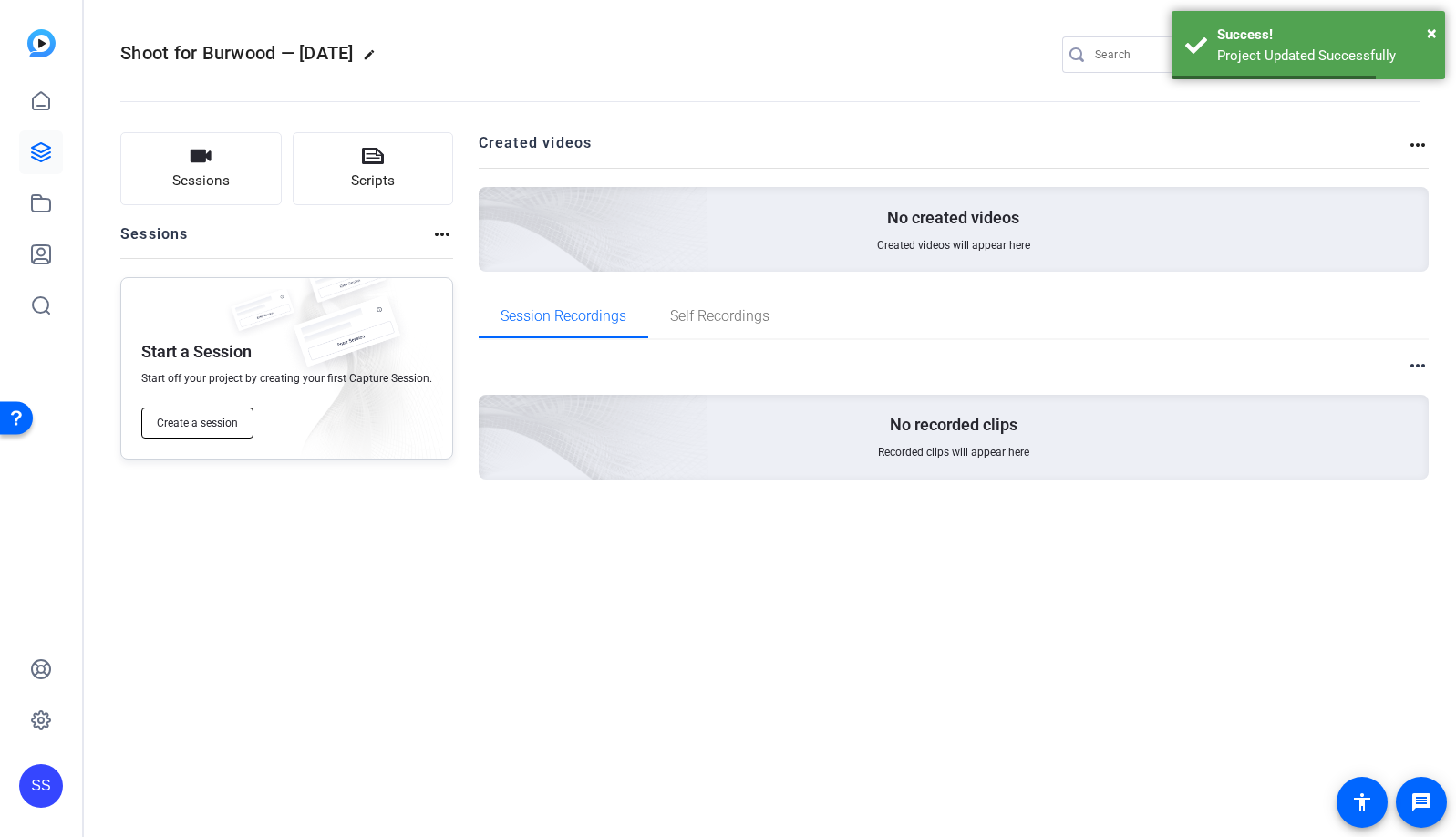
click at [196, 428] on span "Create a session" at bounding box center [197, 424] width 82 height 15
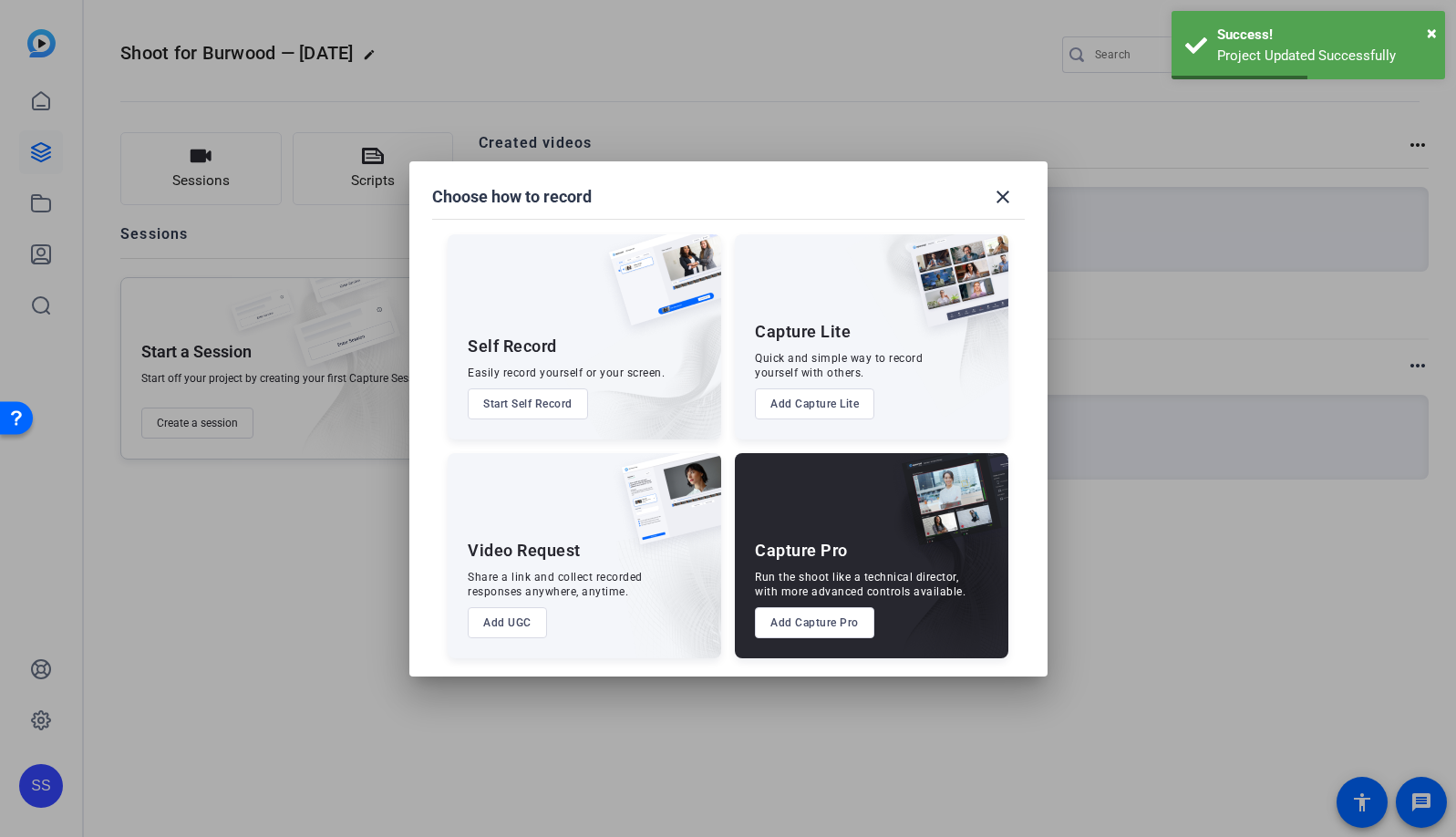
click at [830, 631] on button "Add Capture Pro" at bounding box center [814, 622] width 119 height 31
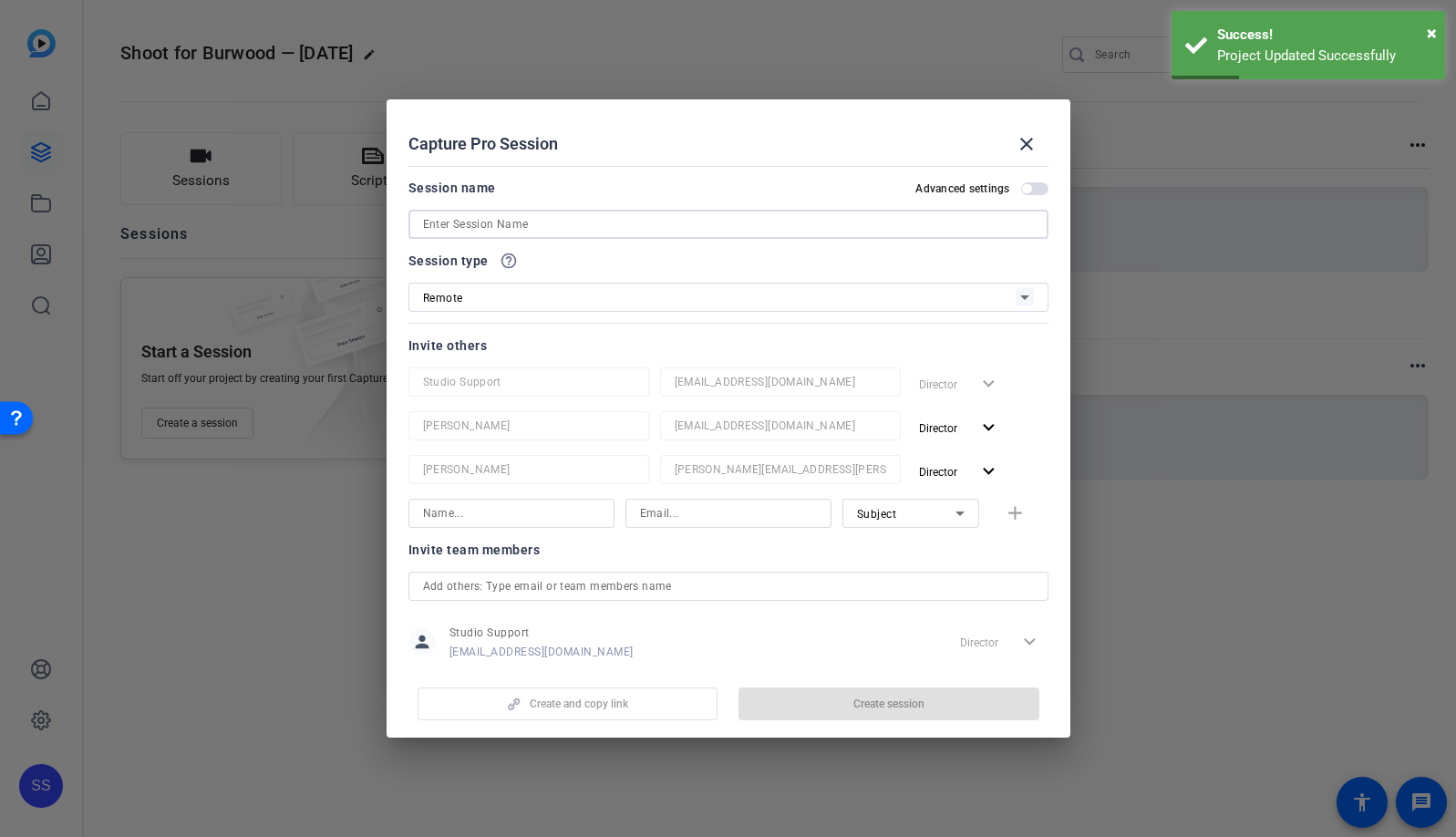
click at [552, 227] on input at bounding box center [728, 225] width 611 height 22
paste input "Shoot for Burwood — [DATE]"
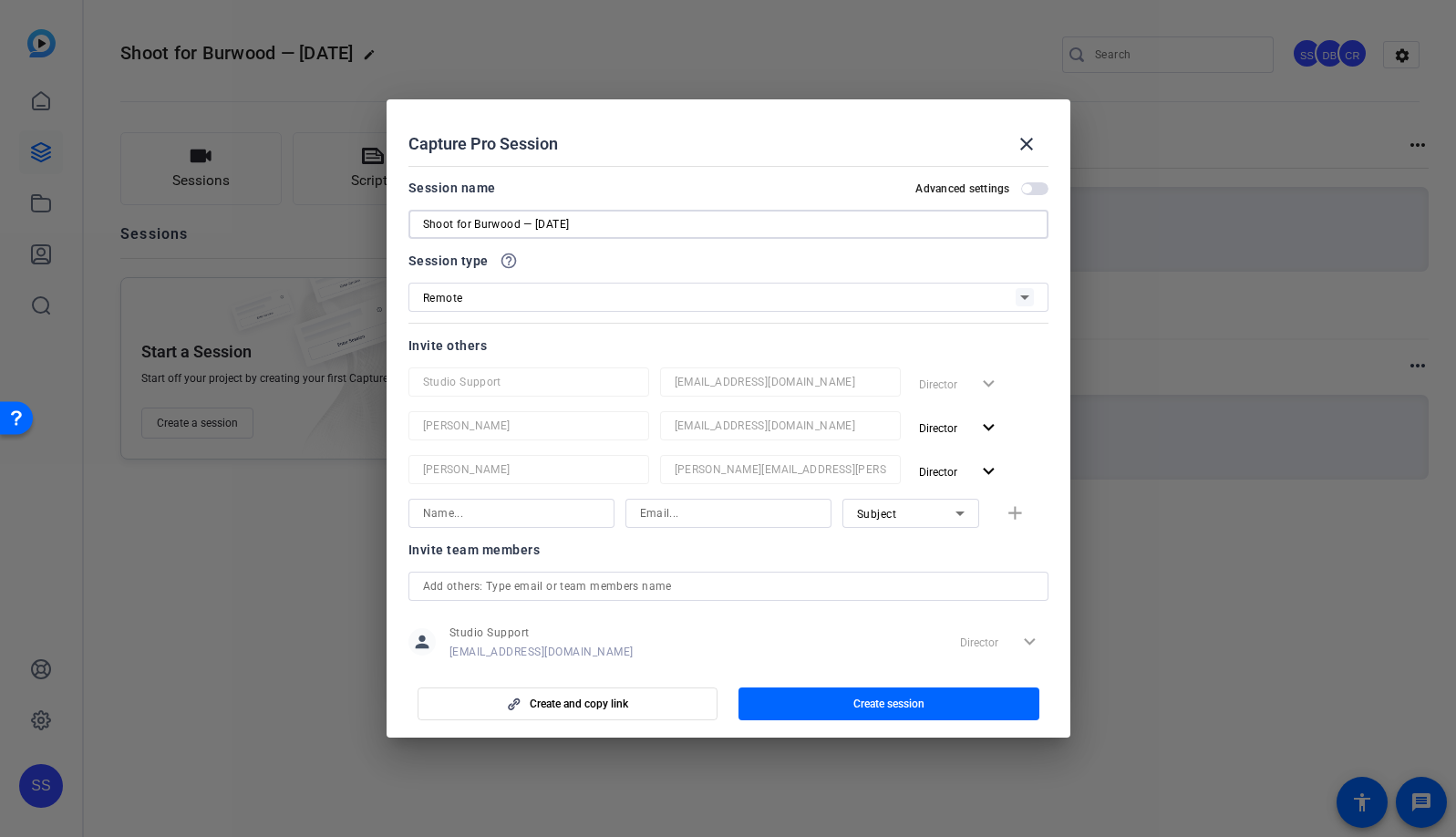
type input "Shoot for Burwood — [DATE]"
click at [692, 556] on div "Invite team members" at bounding box center [729, 550] width 640 height 22
click at [960, 503] on div "Subject" at bounding box center [910, 513] width 137 height 29
click at [932, 545] on mat-option "Collaborator" at bounding box center [900, 550] width 137 height 29
click at [673, 513] on input at bounding box center [728, 513] width 177 height 22
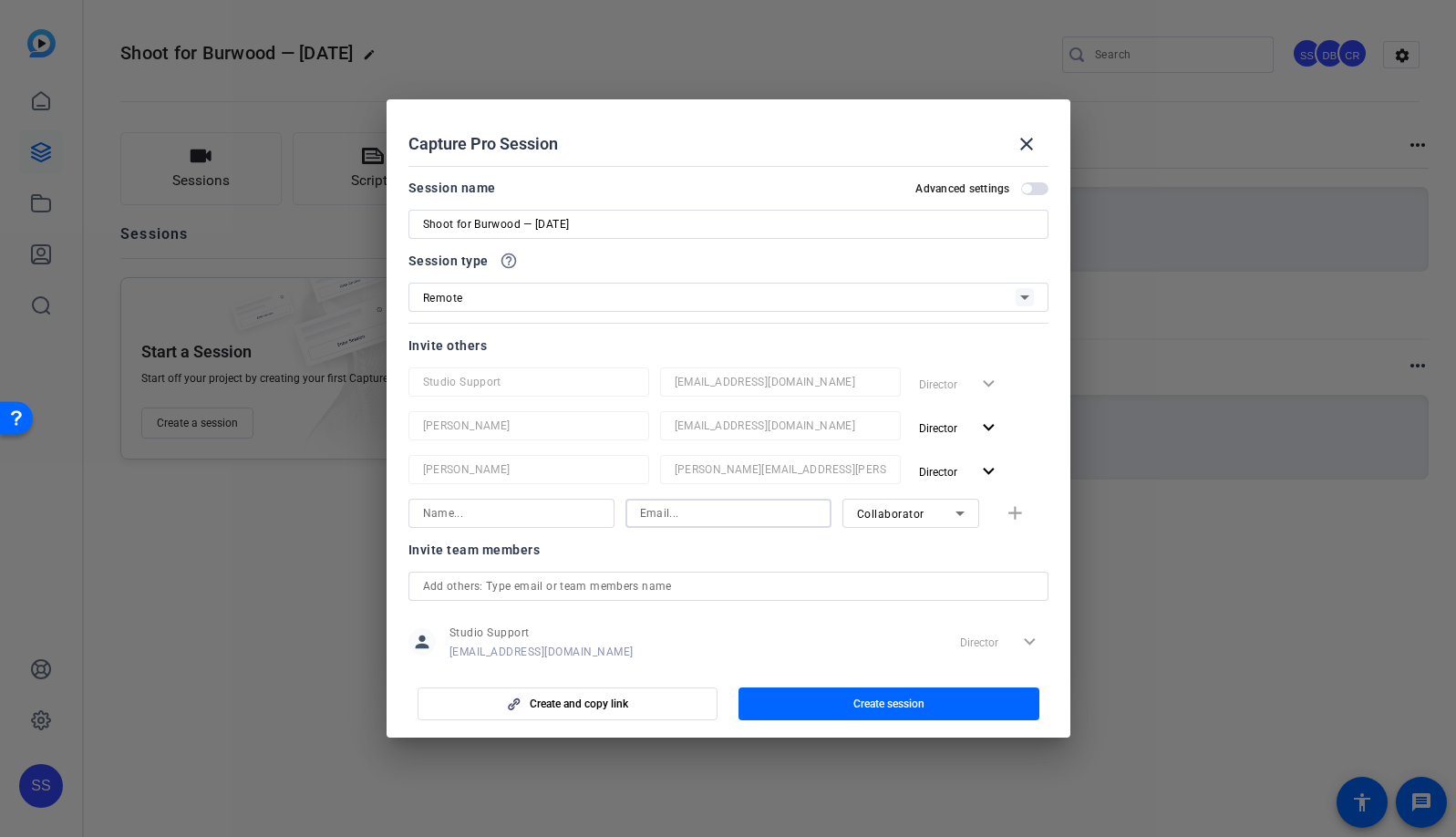
paste input "[EMAIL_ADDRESS][DOMAIN_NAME]"
type input "[EMAIL_ADDRESS][DOMAIN_NAME]"
click at [511, 515] on input at bounding box center [511, 513] width 177 height 22
paste input "[PERSON_NAME]"
click at [424, 510] on input "[PERSON_NAME]" at bounding box center [511, 513] width 177 height 22
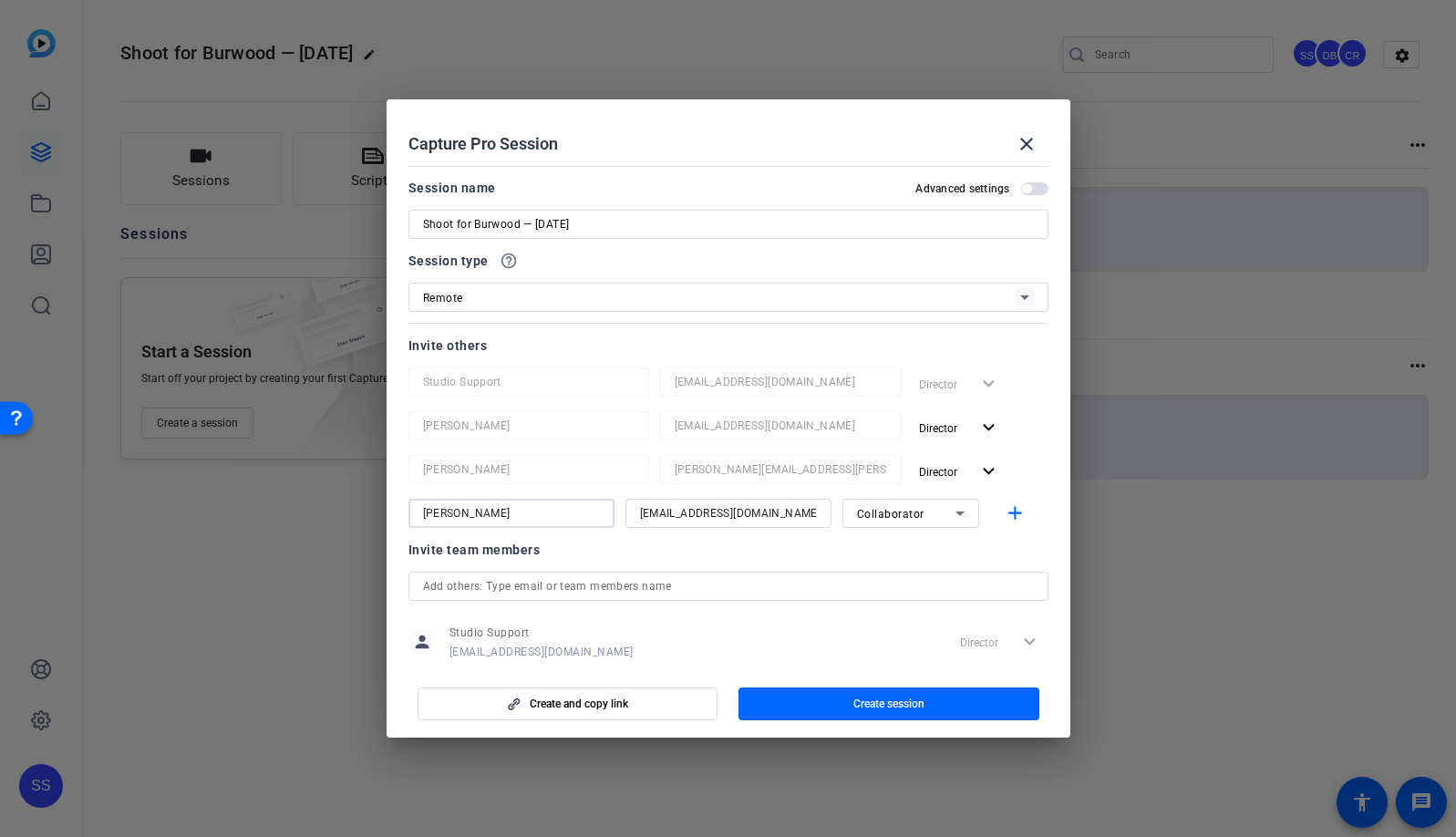
type input "[PERSON_NAME]"
click at [679, 533] on div at bounding box center [728, 538] width 206 height 20
click at [678, 547] on div at bounding box center [728, 538] width 206 height 20
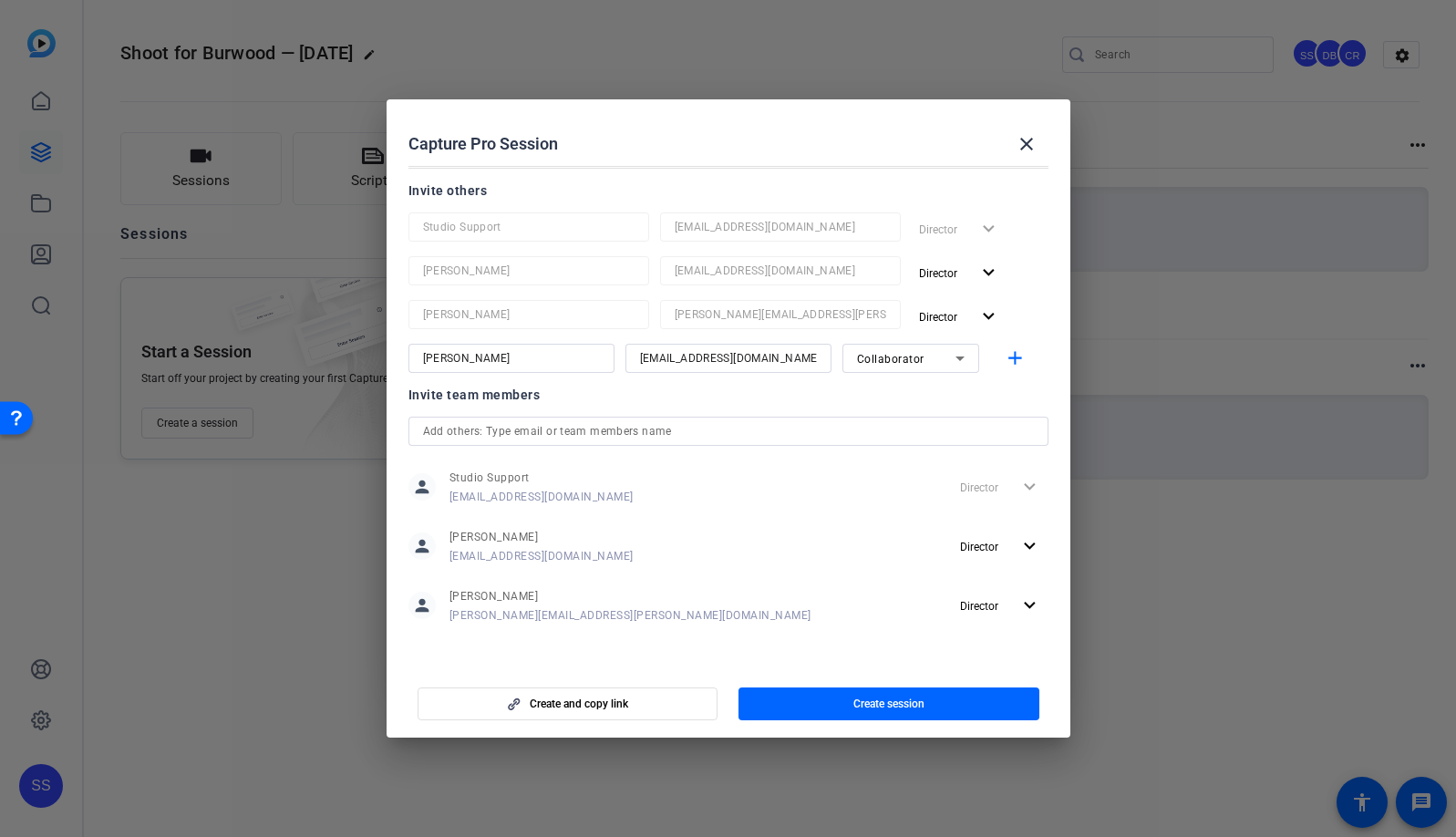
scroll to position [157, 0]
click at [934, 709] on span "button" at bounding box center [889, 704] width 301 height 44
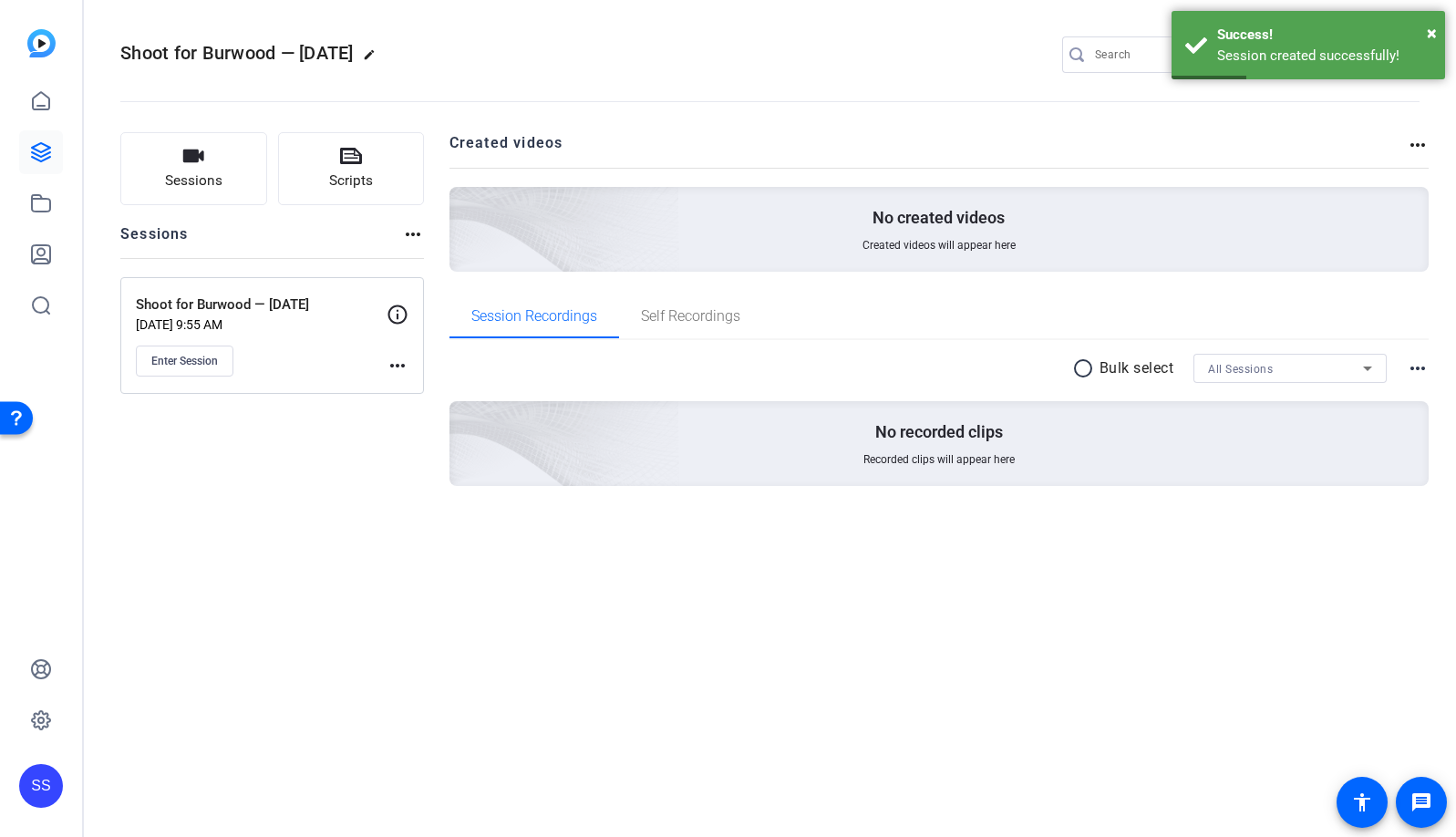
click at [394, 363] on mat-icon "more_horiz" at bounding box center [398, 366] width 22 height 22
click at [425, 386] on span "Edit Session" at bounding box center [443, 392] width 83 height 22
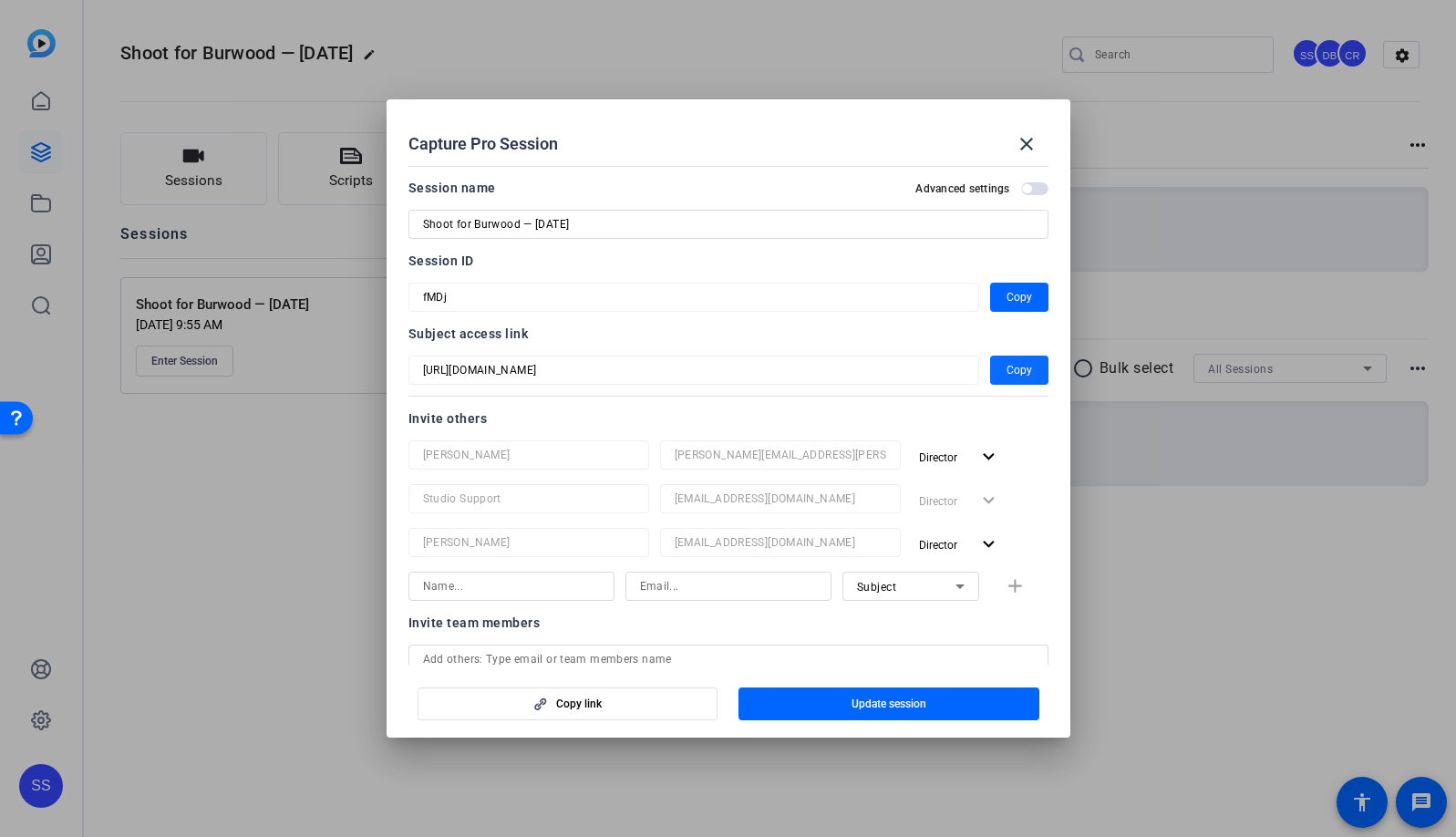
click at [1010, 371] on span "Copy" at bounding box center [1020, 370] width 26 height 22
click at [1011, 376] on span "Copy" at bounding box center [1020, 370] width 26 height 22
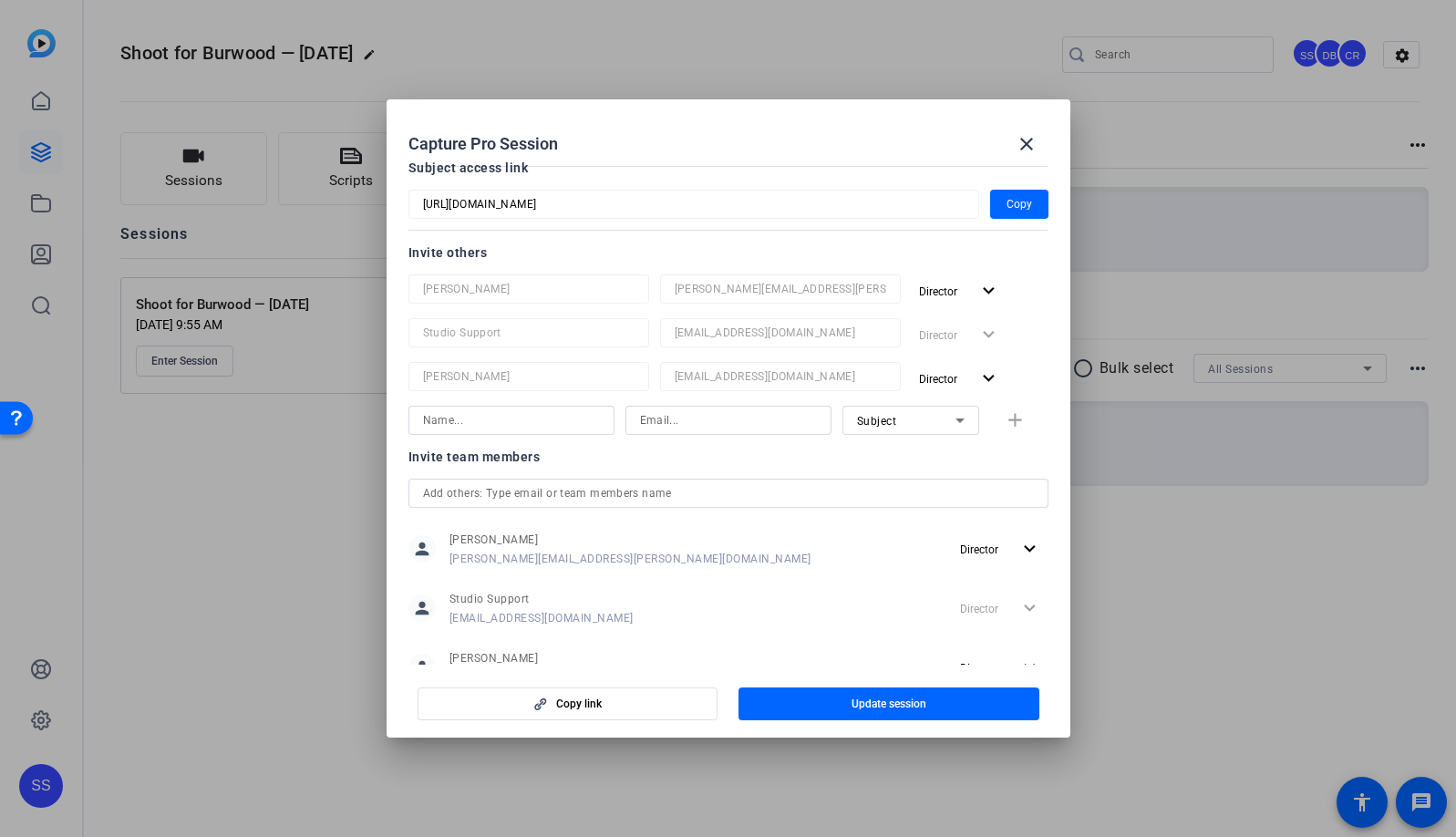
scroll to position [230, 0]
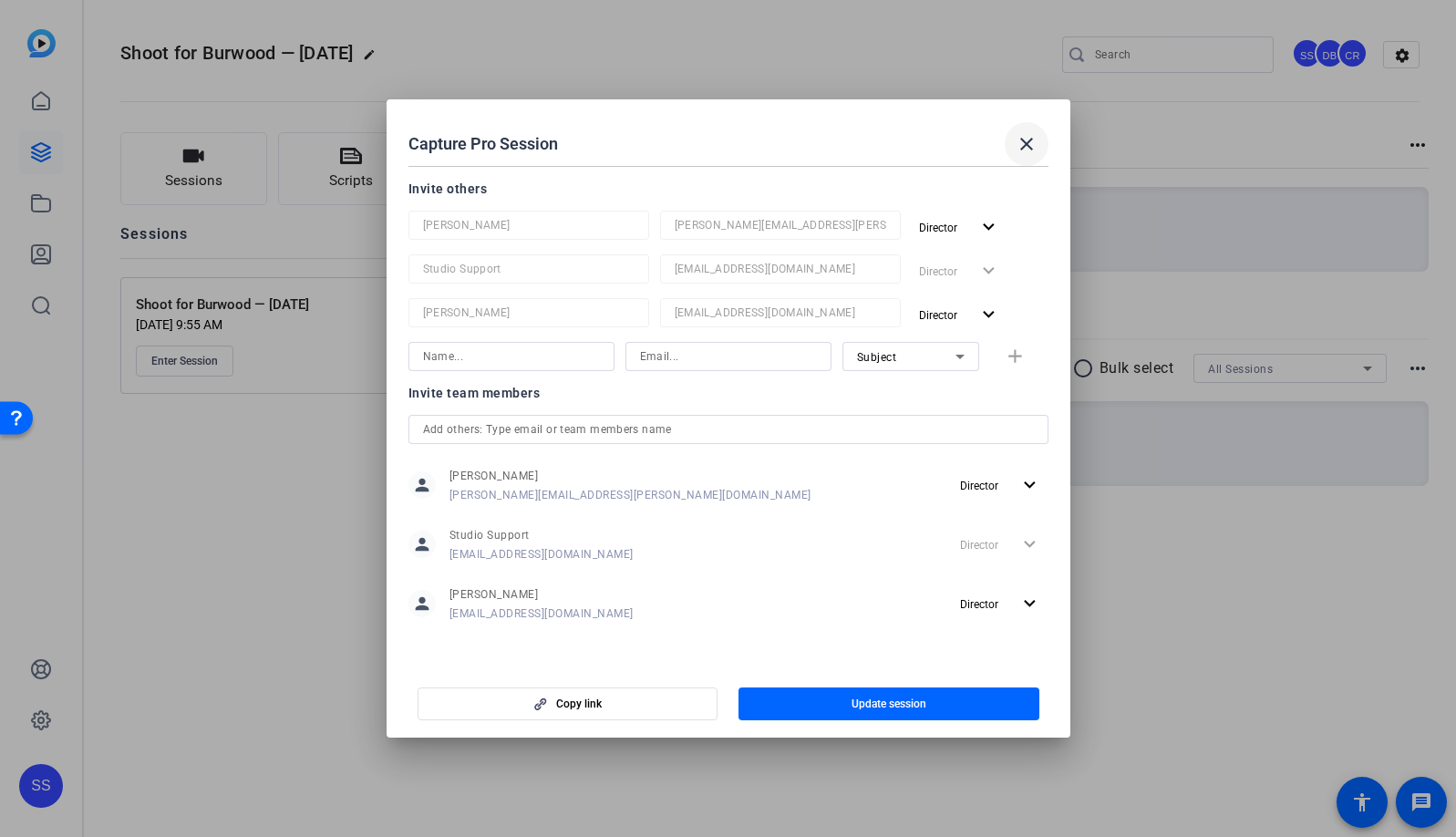
click at [1028, 149] on mat-icon "close" at bounding box center [1027, 144] width 22 height 22
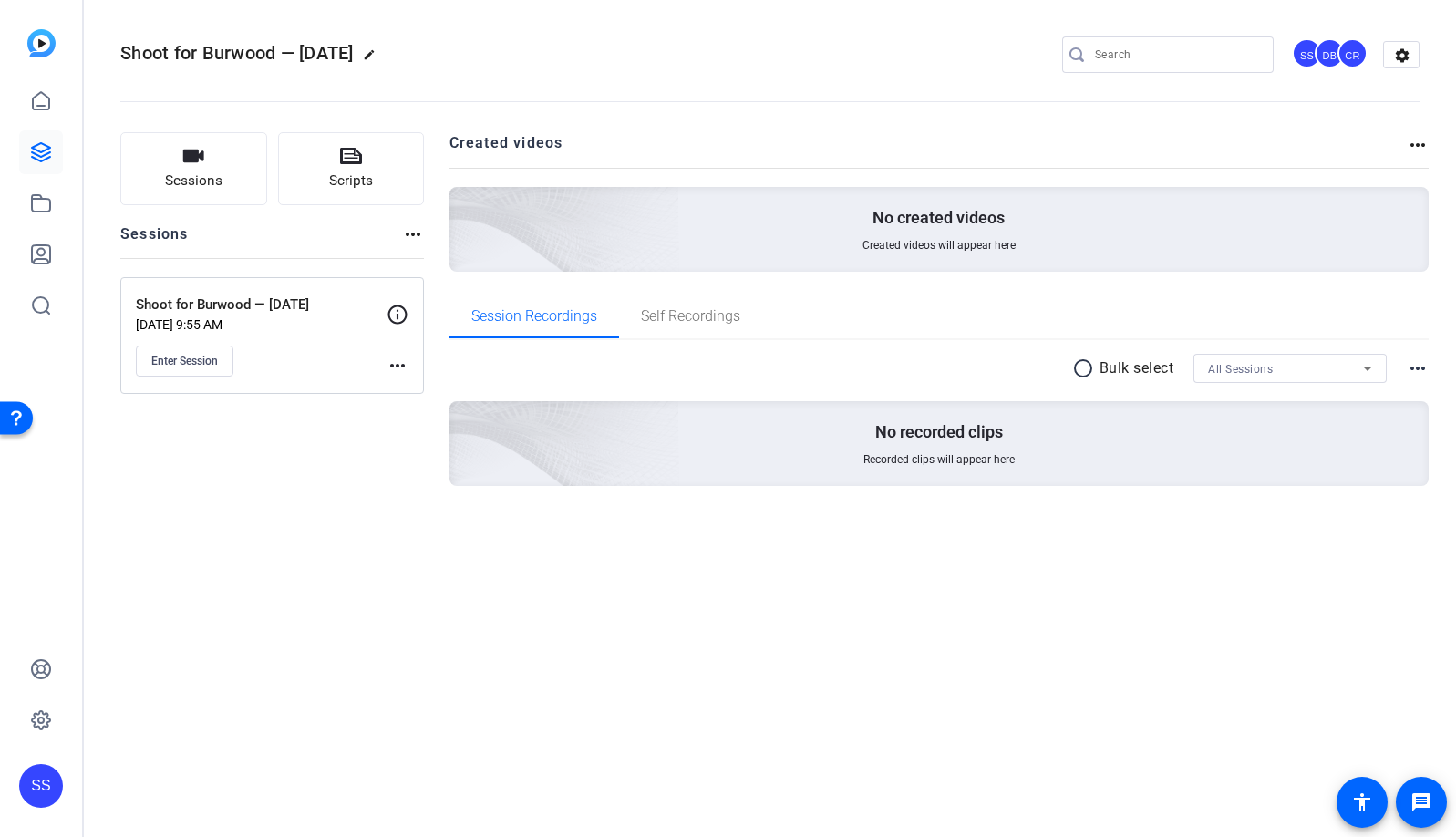
click at [37, 781] on div "SS" at bounding box center [41, 786] width 44 height 44
click at [203, 770] on mat-icon "logout" at bounding box center [211, 770] width 22 height 22
